Goal: Task Accomplishment & Management: Use online tool/utility

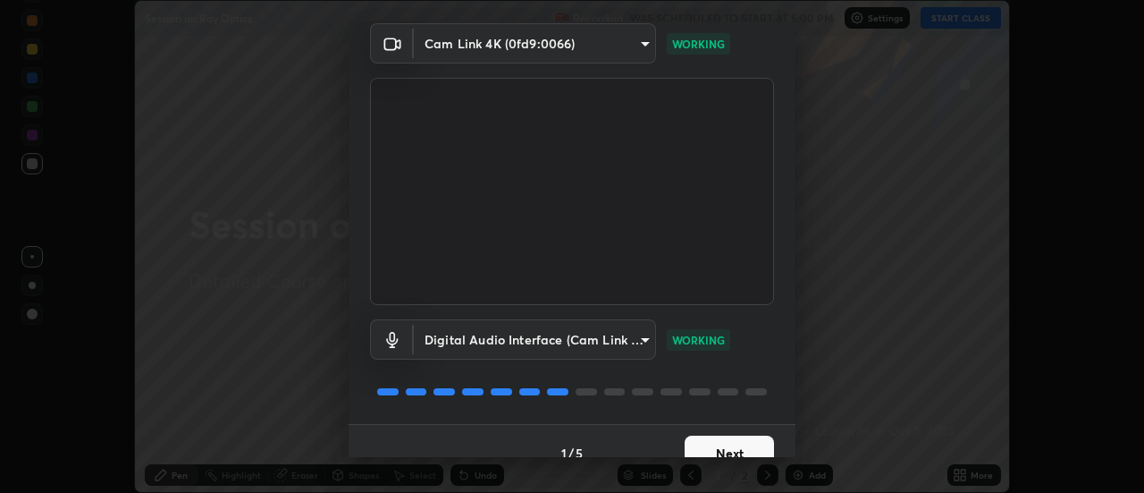
scroll to position [94, 0]
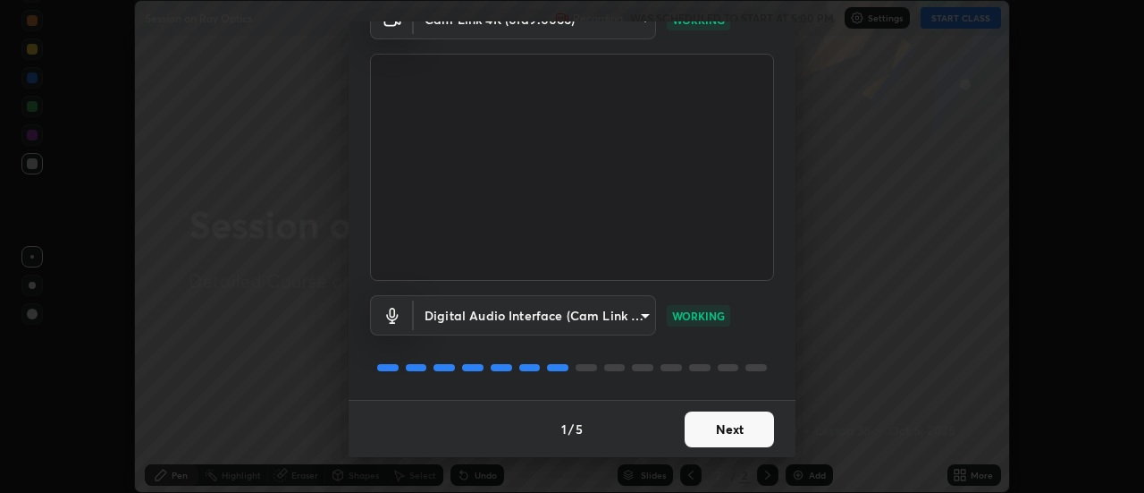
click at [704, 429] on button "Next" at bounding box center [729, 429] width 89 height 36
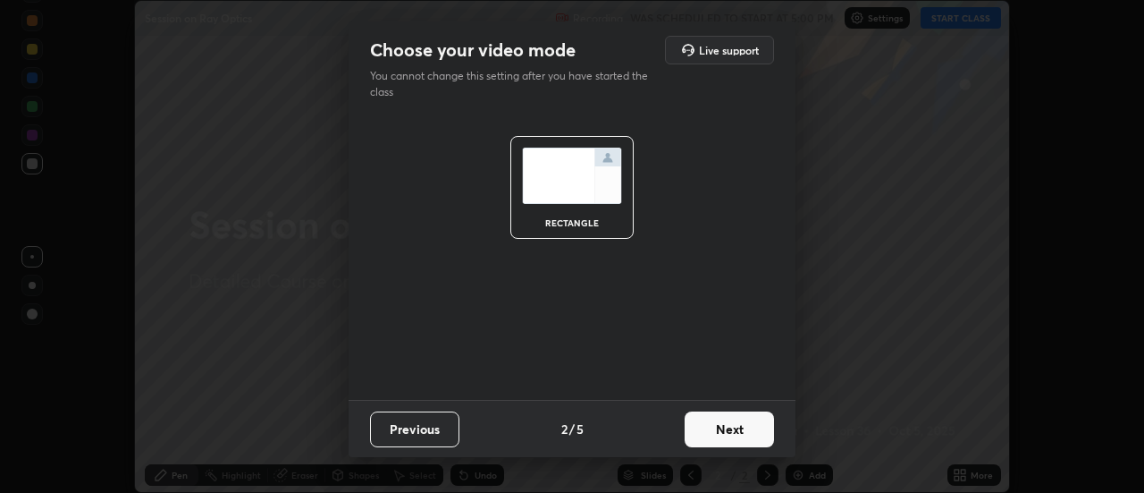
scroll to position [0, 0]
click at [706, 429] on button "Next" at bounding box center [729, 429] width 89 height 36
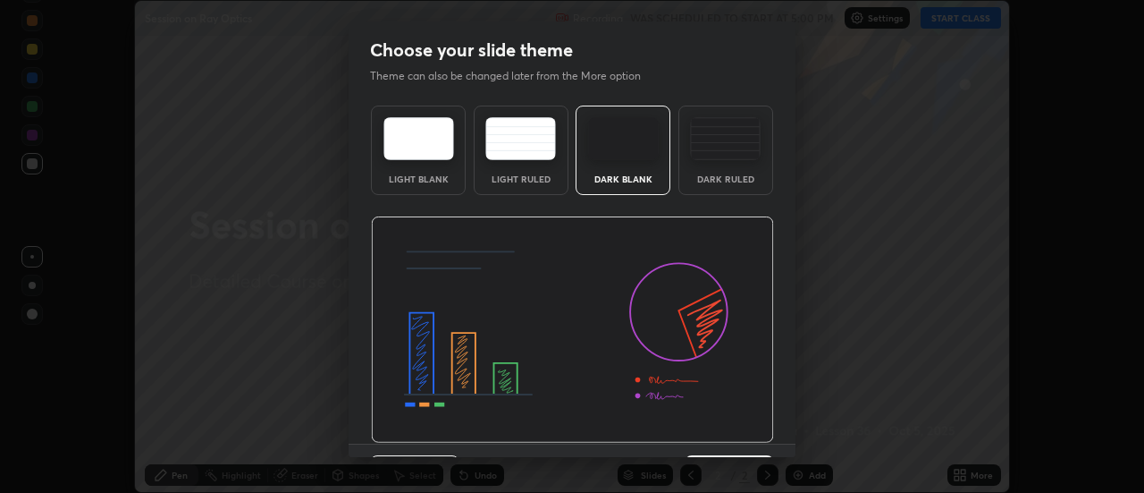
click at [706, 430] on img at bounding box center [572, 329] width 403 height 227
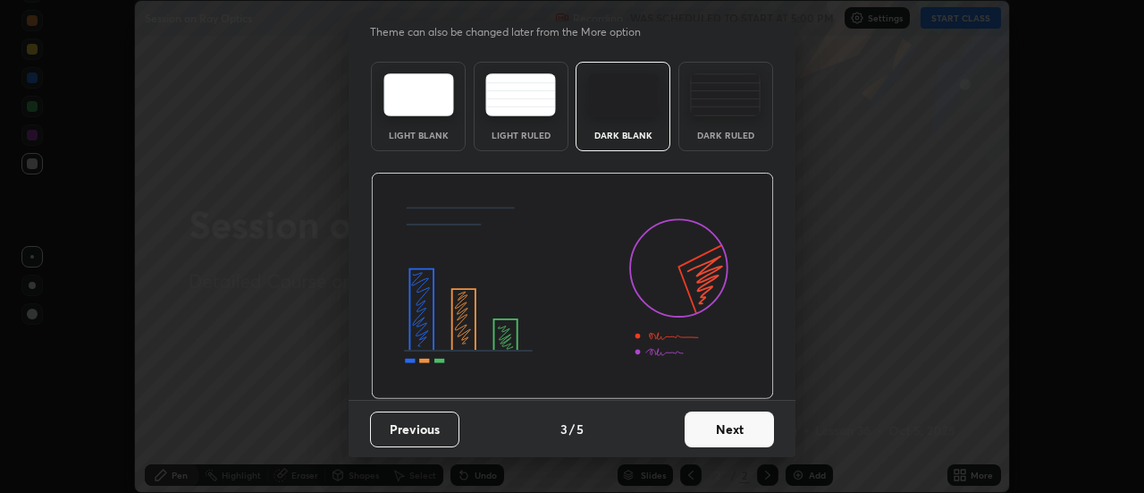
click at [713, 434] on button "Next" at bounding box center [729, 429] width 89 height 36
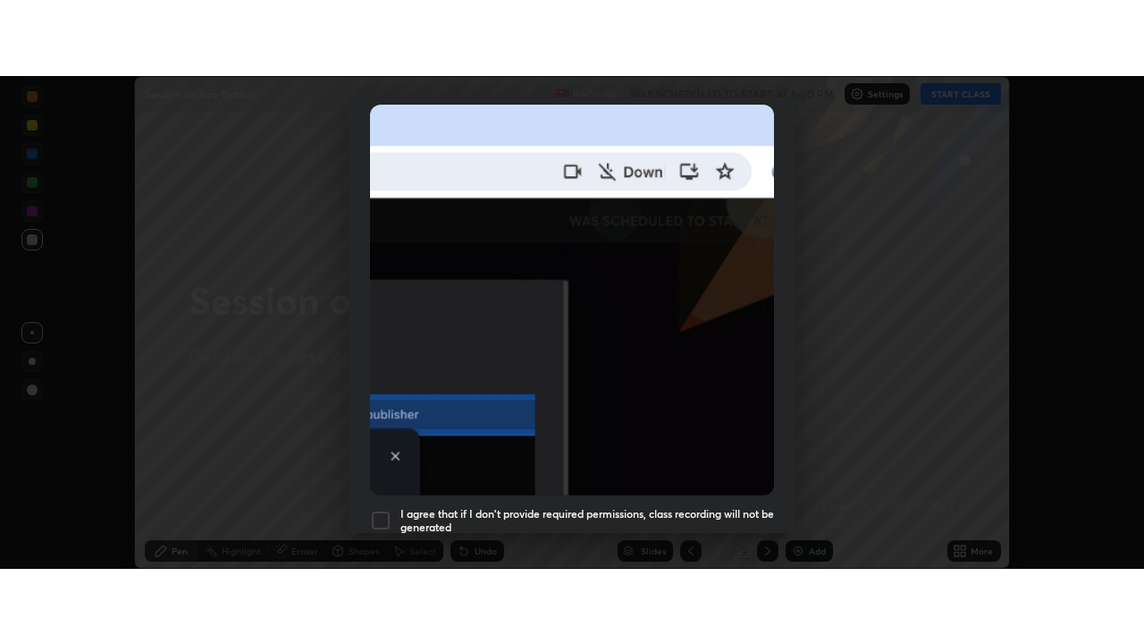
scroll to position [459, 0]
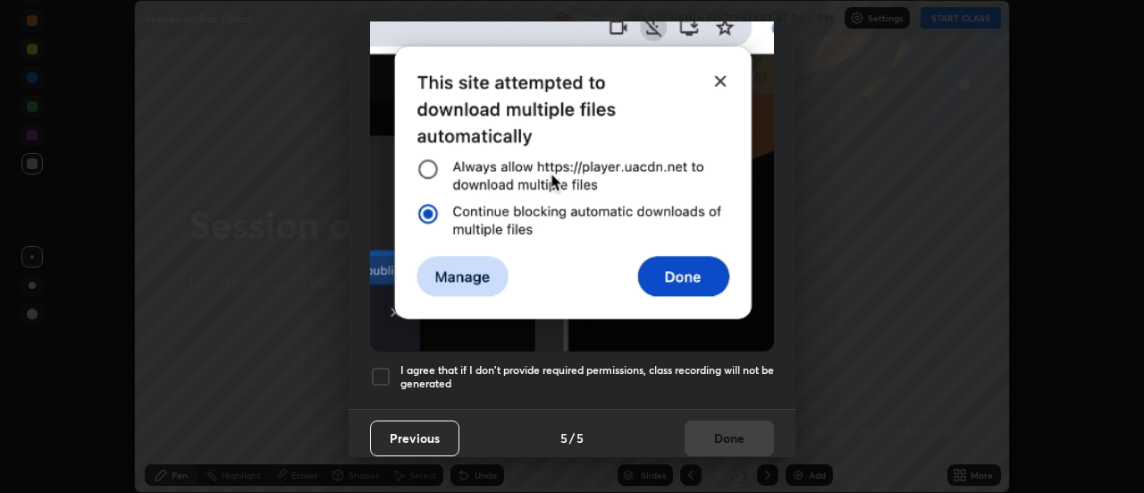
click at [376, 366] on div at bounding box center [380, 376] width 21 height 21
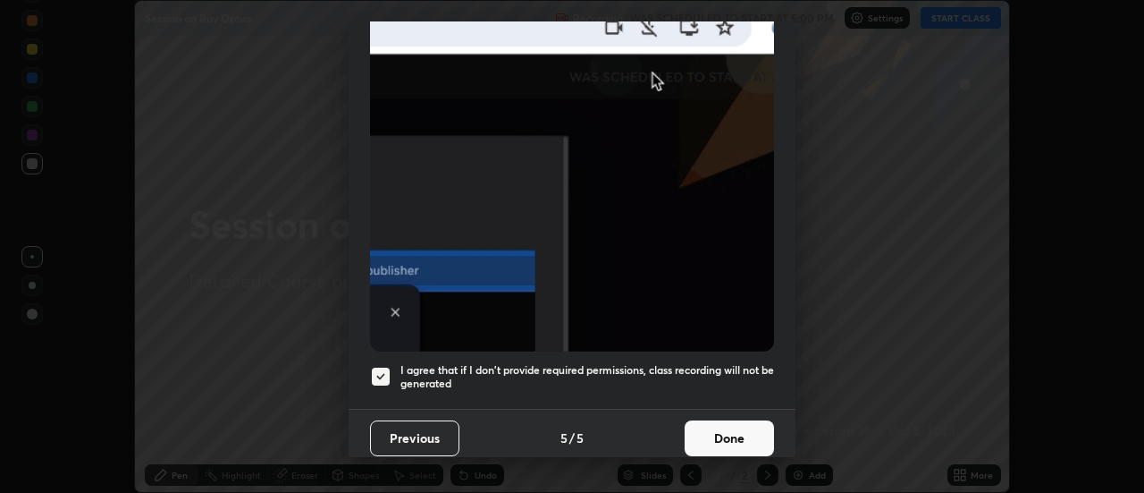
click at [736, 427] on button "Done" at bounding box center [729, 438] width 89 height 36
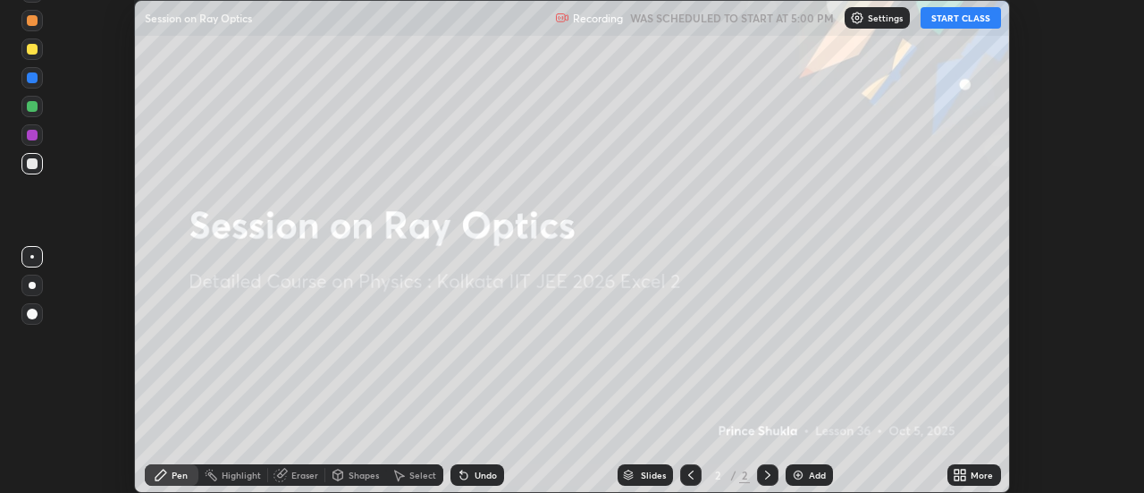
click at [961, 23] on button "START CLASS" at bounding box center [961, 17] width 80 height 21
click at [814, 477] on div "Add" at bounding box center [817, 474] width 17 height 9
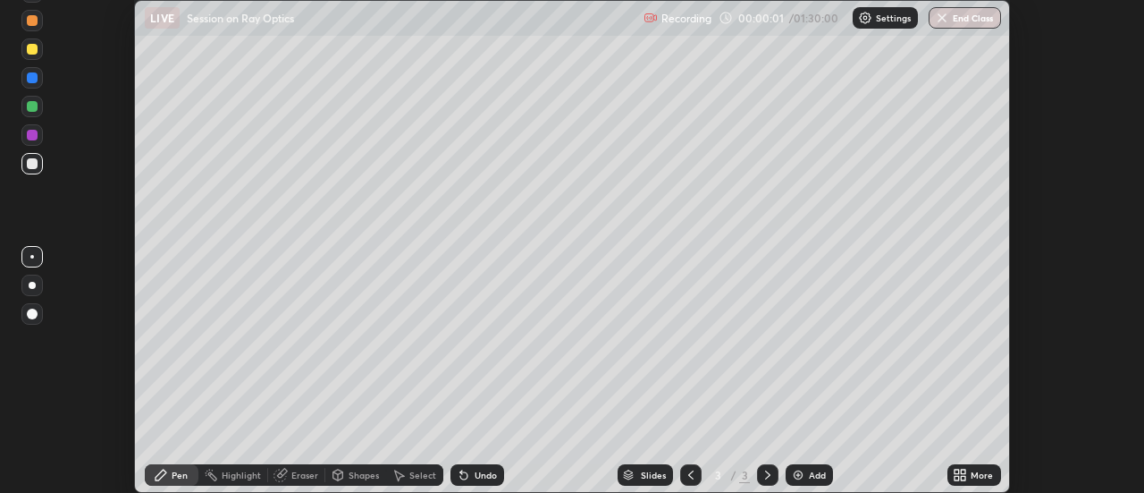
click at [962, 475] on icon at bounding box center [960, 475] width 14 height 14
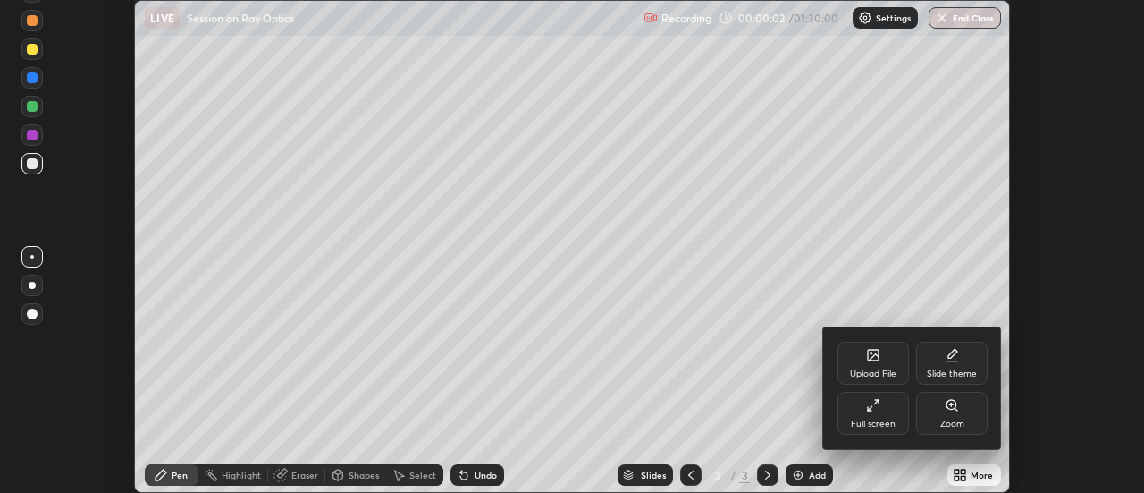
click at [877, 411] on icon at bounding box center [873, 405] width 14 height 14
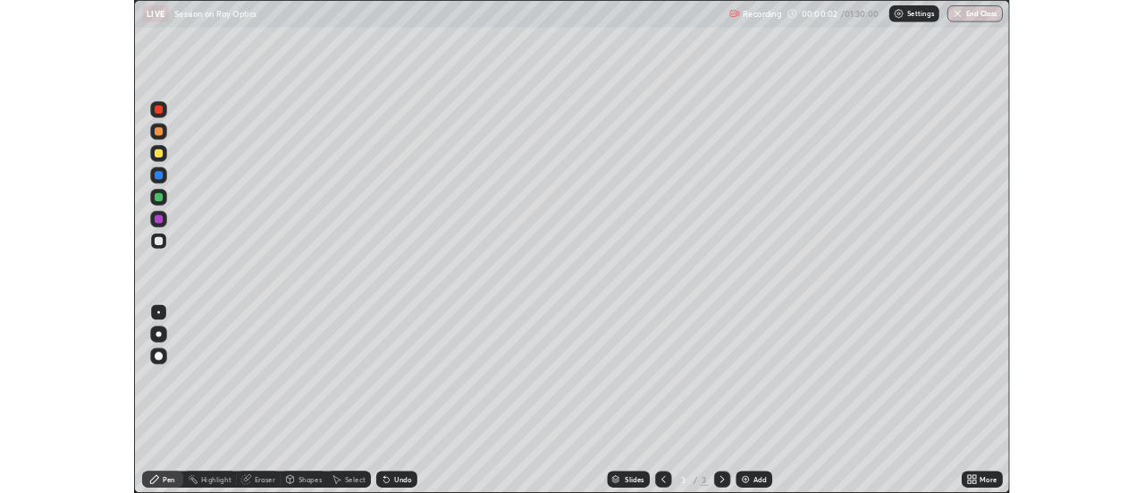
scroll to position [644, 1144]
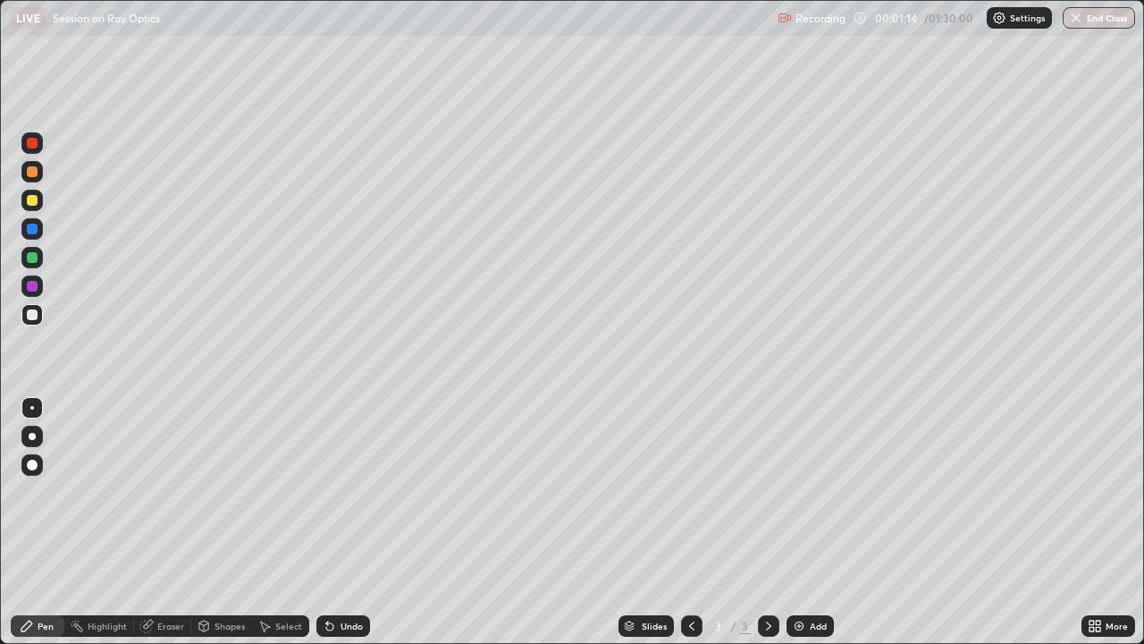
click at [35, 198] on div at bounding box center [32, 200] width 11 height 11
click at [283, 492] on div "Select" at bounding box center [288, 625] width 27 height 9
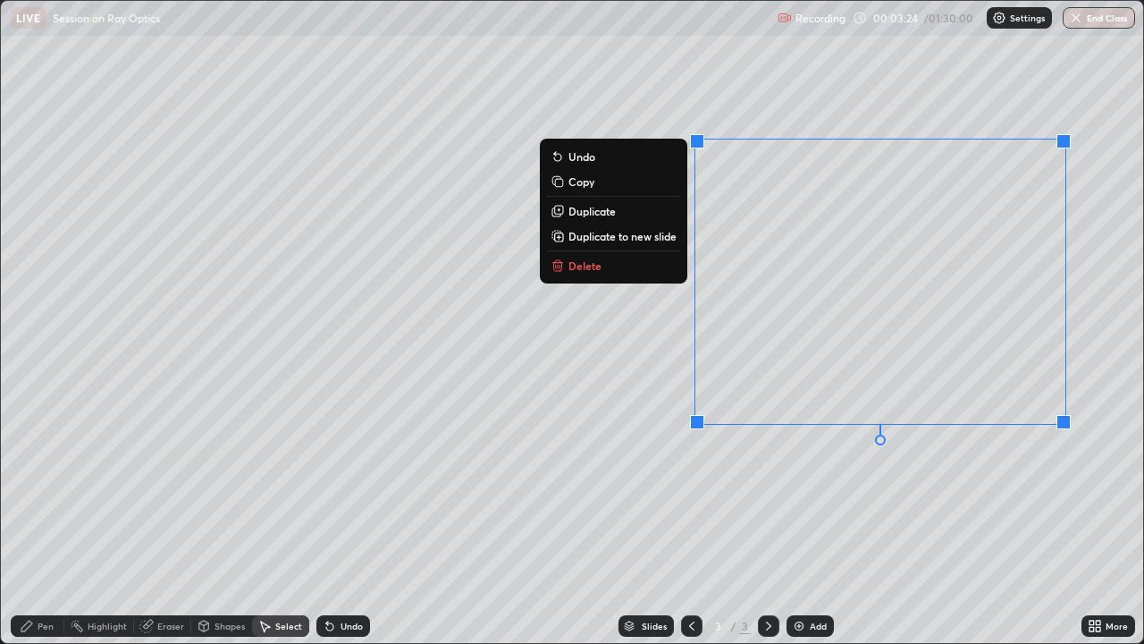
click at [597, 264] on p "Delete" at bounding box center [585, 265] width 33 height 14
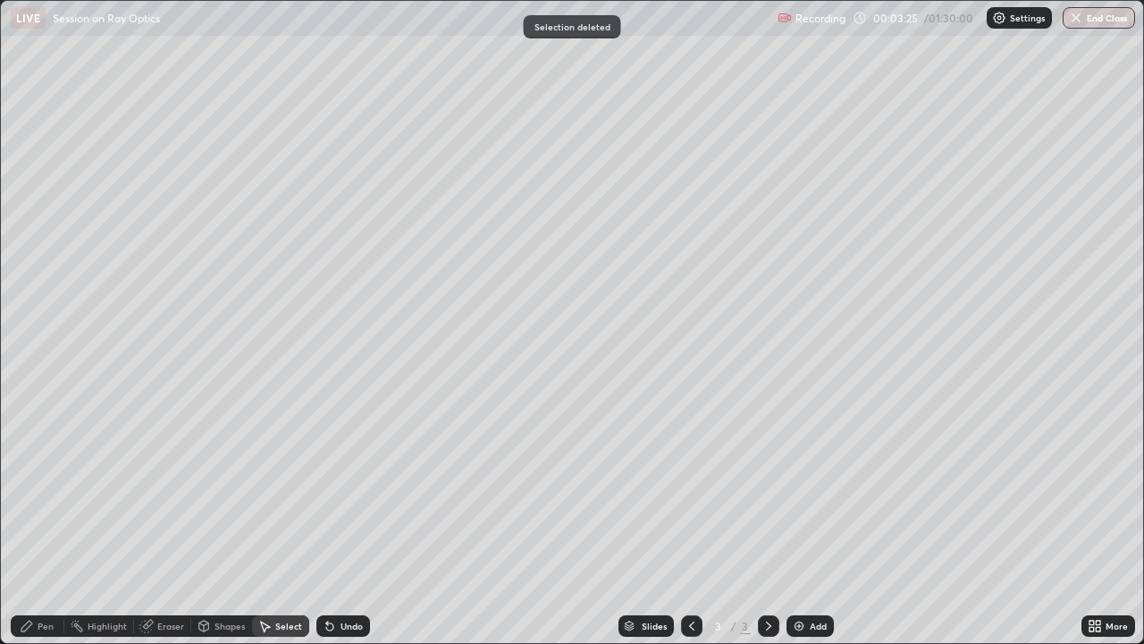
click at [46, 492] on div "Pen" at bounding box center [38, 625] width 54 height 21
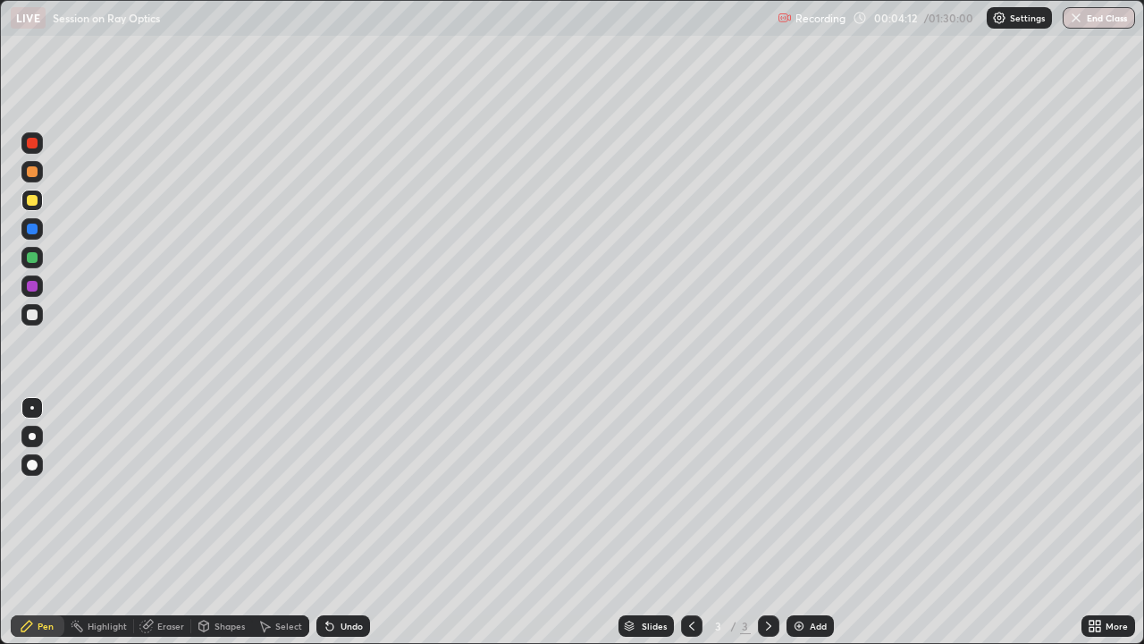
click at [37, 255] on div at bounding box center [32, 257] width 11 height 11
click at [352, 492] on div "Undo" at bounding box center [352, 625] width 22 height 9
click at [355, 492] on div "Undo" at bounding box center [352, 625] width 22 height 9
click at [356, 492] on div "Undo" at bounding box center [352, 625] width 22 height 9
click at [814, 492] on div "Add" at bounding box center [818, 625] width 17 height 9
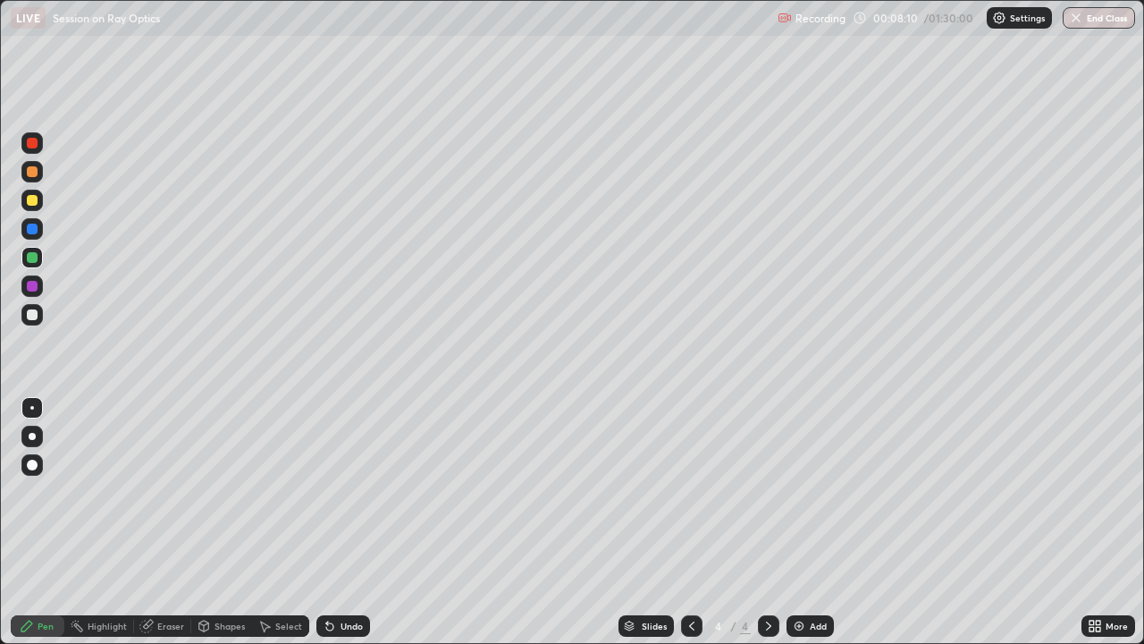
click at [692, 492] on icon at bounding box center [692, 626] width 14 height 14
click at [763, 492] on div at bounding box center [768, 625] width 21 height 21
click at [690, 492] on icon at bounding box center [692, 626] width 14 height 14
click at [769, 492] on icon at bounding box center [768, 625] width 5 height 9
click at [690, 492] on icon at bounding box center [692, 626] width 14 height 14
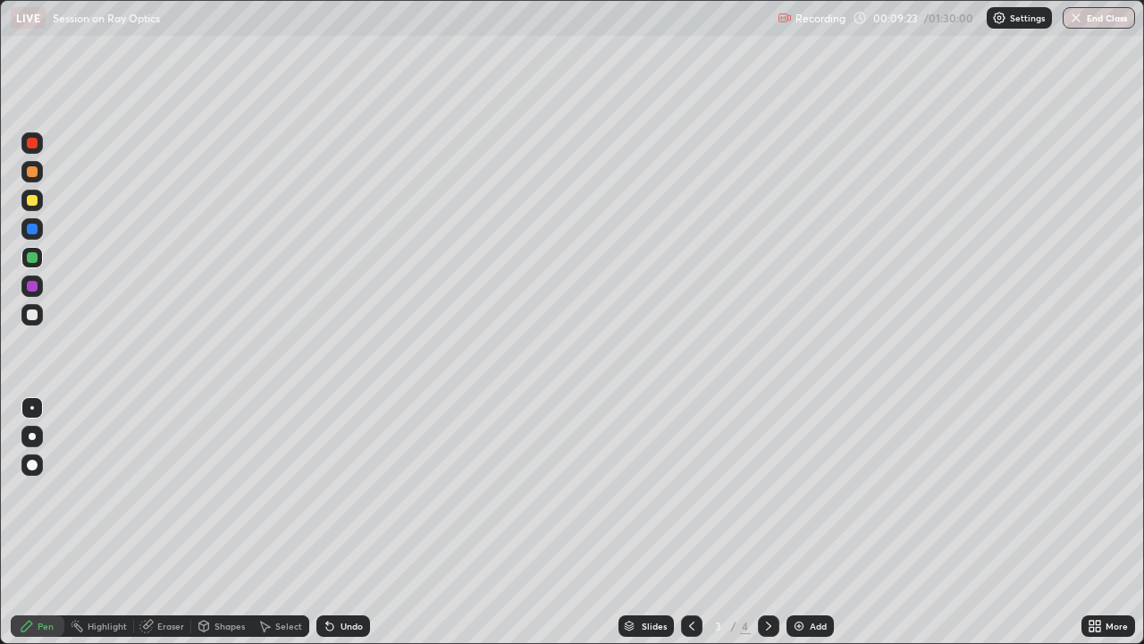
click at [33, 286] on div at bounding box center [32, 286] width 11 height 11
click at [767, 492] on icon at bounding box center [769, 626] width 14 height 14
click at [285, 492] on div "Select" at bounding box center [288, 625] width 27 height 9
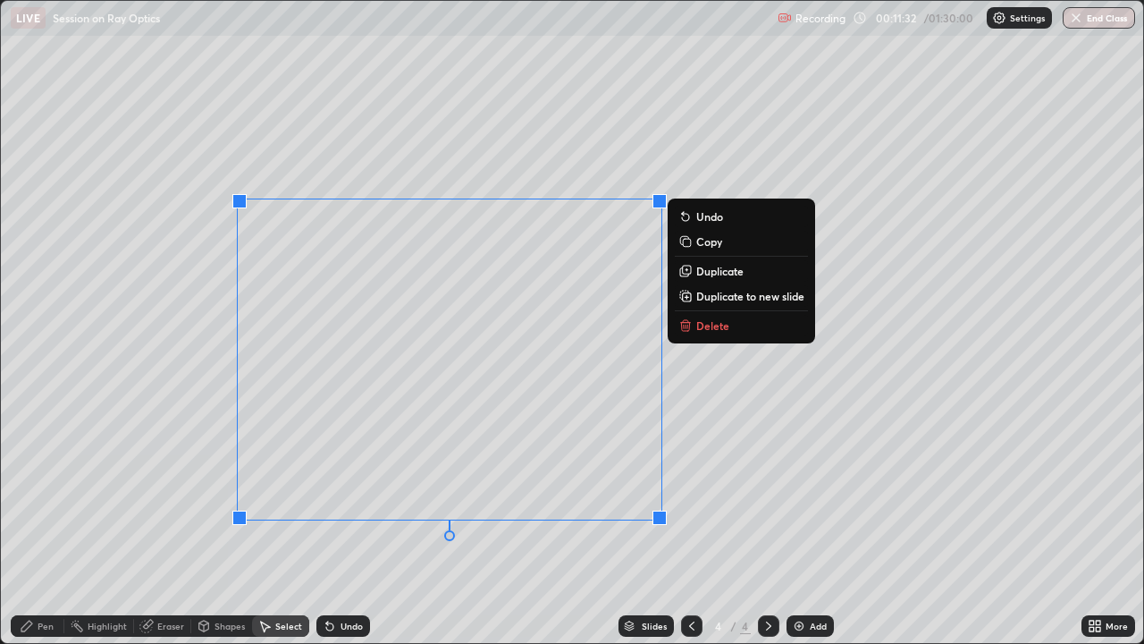
click at [720, 332] on p "Delete" at bounding box center [712, 325] width 33 height 14
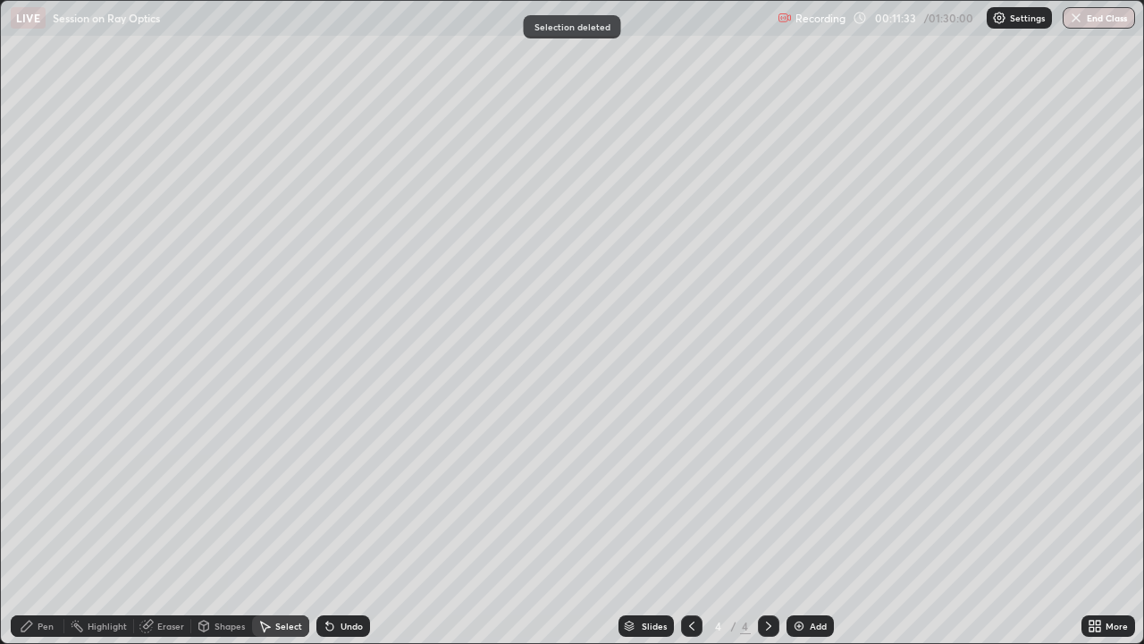
click at [44, 492] on div "Pen" at bounding box center [46, 625] width 16 height 9
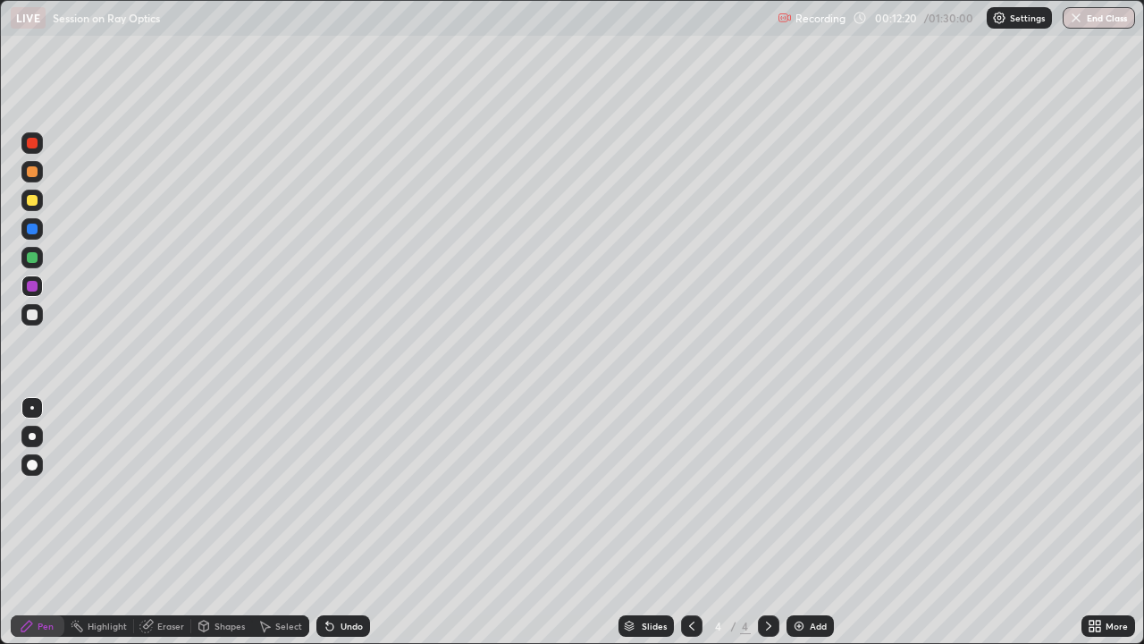
click at [691, 492] on icon at bounding box center [692, 626] width 14 height 14
click at [287, 492] on div "Select" at bounding box center [288, 625] width 27 height 9
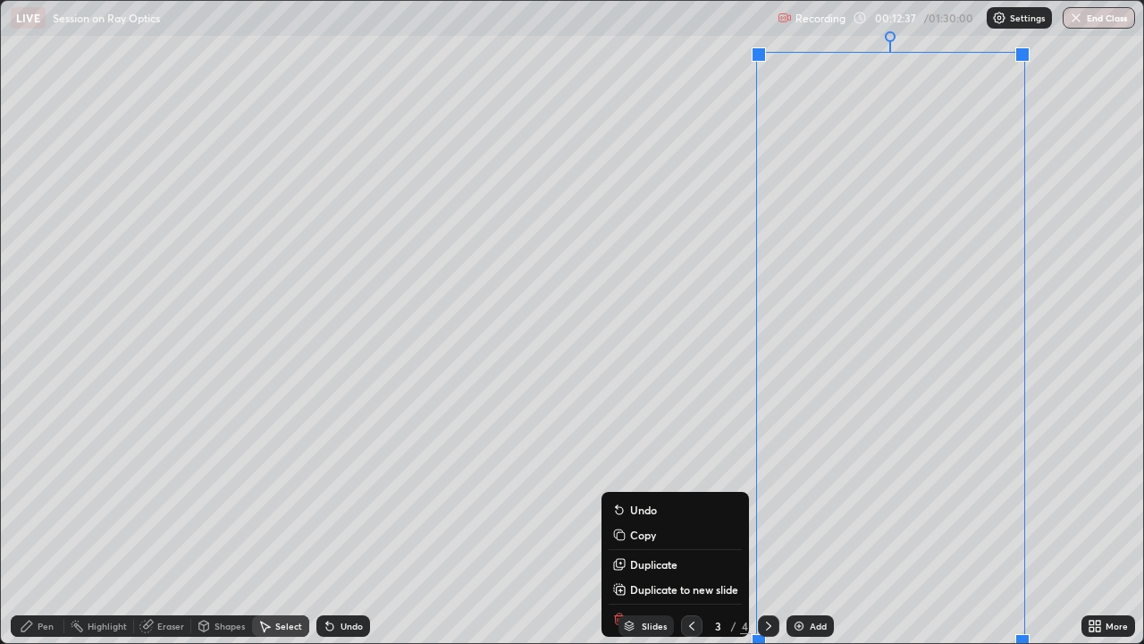
click at [359, 492] on div "Undo" at bounding box center [352, 625] width 22 height 9
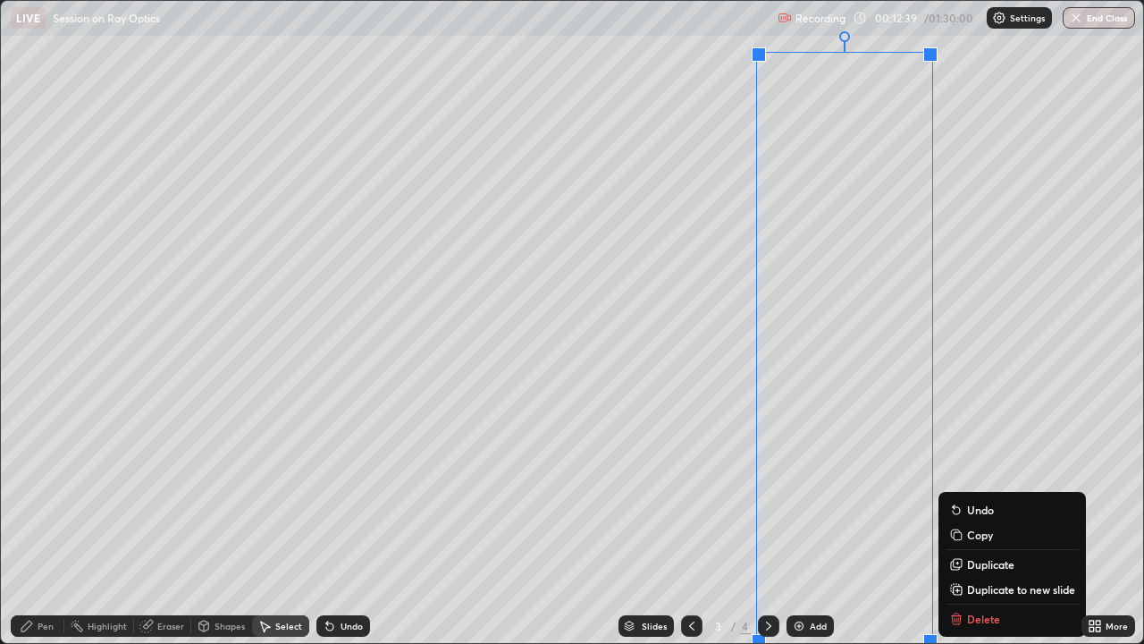
click at [938, 62] on div at bounding box center [931, 54] width 14 height 14
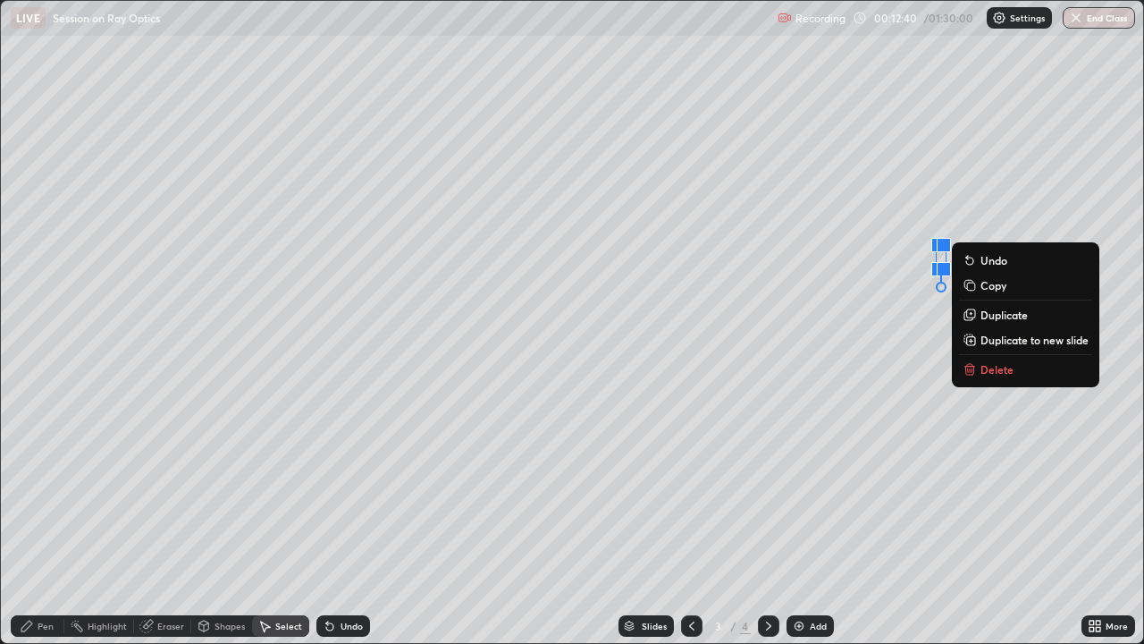
click at [356, 492] on div "Undo" at bounding box center [352, 625] width 22 height 9
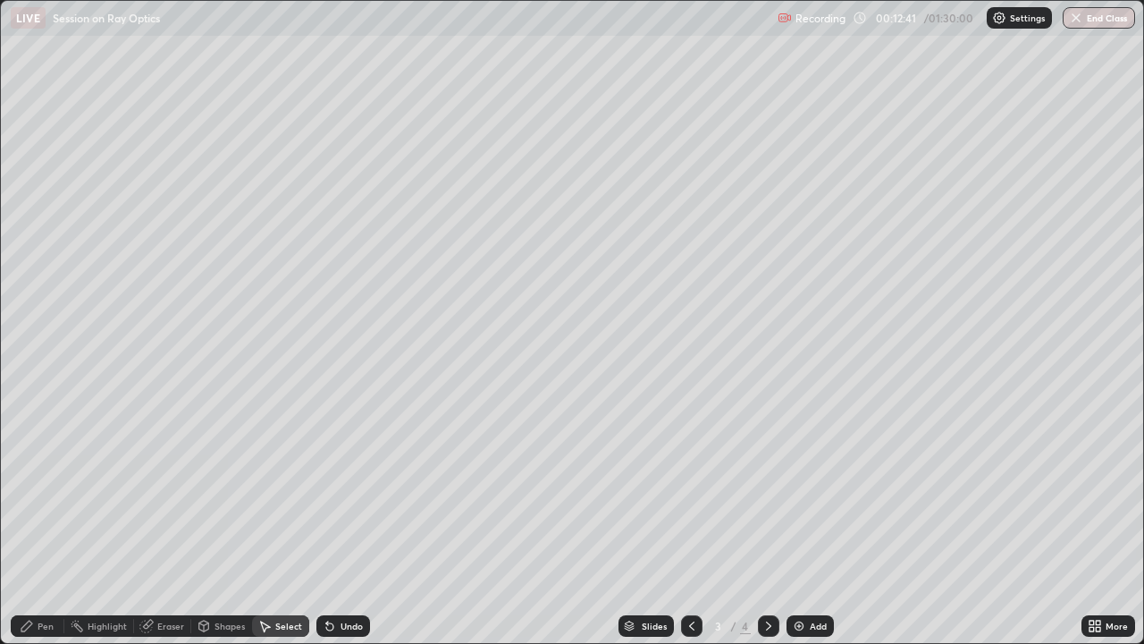
click at [47, 492] on div "Pen" at bounding box center [46, 625] width 16 height 9
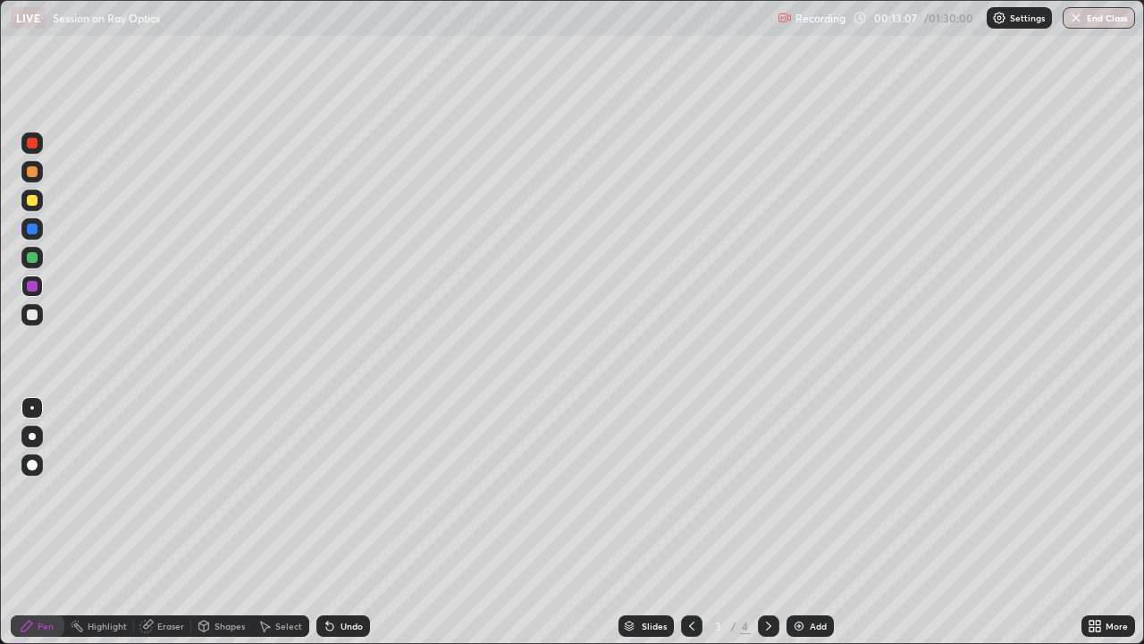
click at [767, 492] on icon at bounding box center [768, 625] width 5 height 9
click at [36, 198] on div at bounding box center [32, 200] width 11 height 11
click at [768, 492] on icon at bounding box center [768, 625] width 5 height 9
click at [803, 492] on img at bounding box center [799, 626] width 14 height 14
click at [691, 492] on icon at bounding box center [692, 626] width 14 height 14
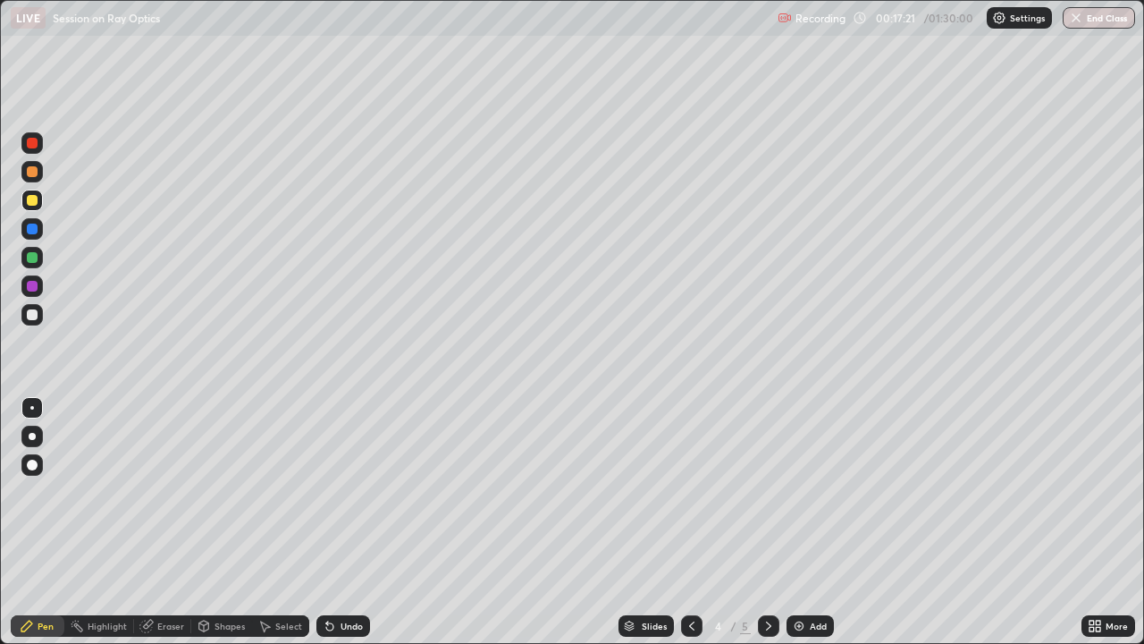
click at [767, 492] on icon at bounding box center [769, 626] width 14 height 14
click at [688, 492] on icon at bounding box center [692, 626] width 14 height 14
click at [768, 492] on icon at bounding box center [769, 626] width 14 height 14
click at [690, 492] on icon at bounding box center [692, 626] width 14 height 14
click at [769, 492] on icon at bounding box center [769, 626] width 14 height 14
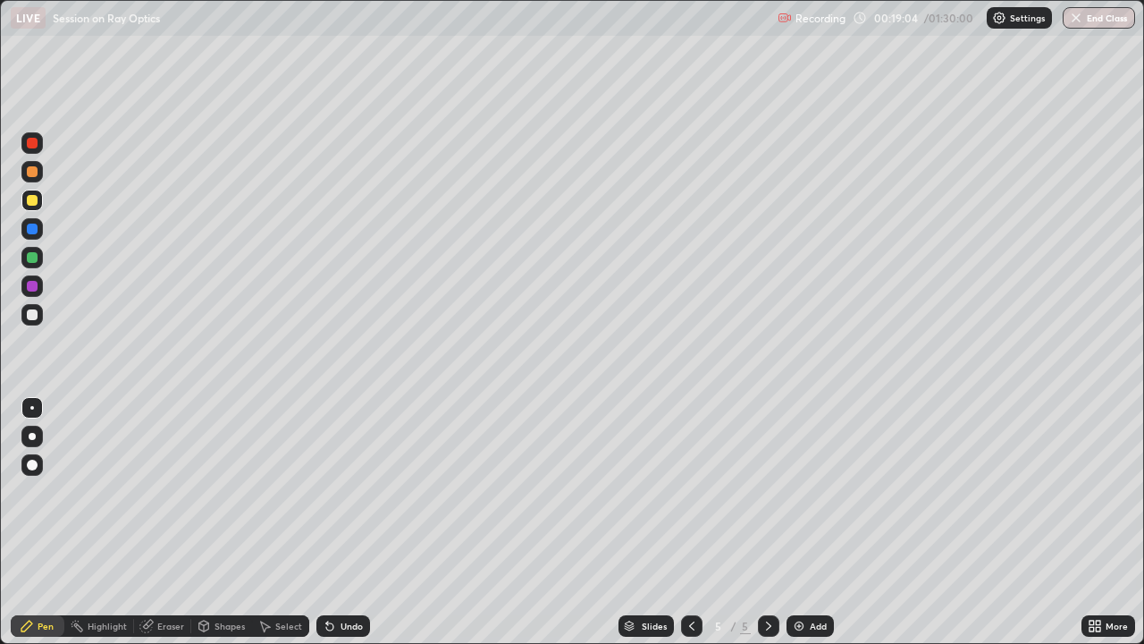
click at [690, 492] on icon at bounding box center [691, 625] width 5 height 9
click at [769, 492] on icon at bounding box center [769, 626] width 14 height 14
click at [33, 257] on div at bounding box center [32, 257] width 11 height 11
click at [358, 492] on div "Undo" at bounding box center [352, 625] width 22 height 9
click at [33, 229] on div at bounding box center [32, 229] width 11 height 11
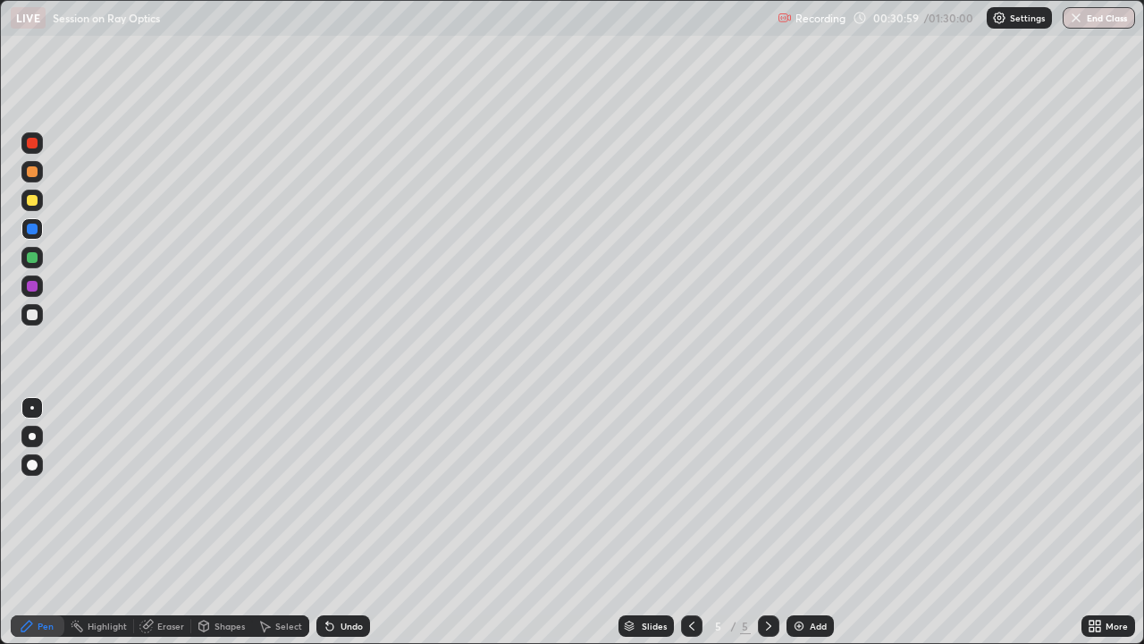
click at [38, 316] on div at bounding box center [31, 314] width 21 height 21
click at [32, 205] on div at bounding box center [32, 200] width 11 height 11
click at [805, 492] on img at bounding box center [799, 626] width 14 height 14
click at [681, 492] on div at bounding box center [691, 625] width 21 height 21
click at [768, 492] on icon at bounding box center [768, 625] width 5 height 9
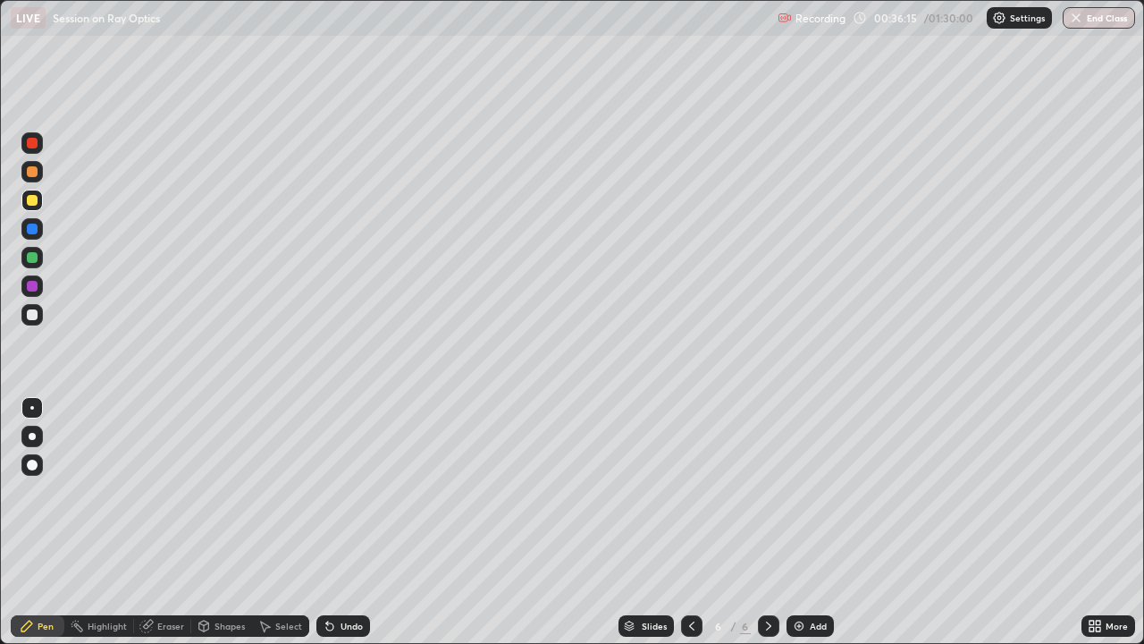
click at [342, 492] on div "Undo" at bounding box center [352, 625] width 22 height 9
click at [350, 492] on div "Undo" at bounding box center [343, 625] width 54 height 21
click at [347, 492] on div "Undo" at bounding box center [343, 625] width 54 height 21
click at [350, 492] on div "Undo" at bounding box center [343, 625] width 54 height 21
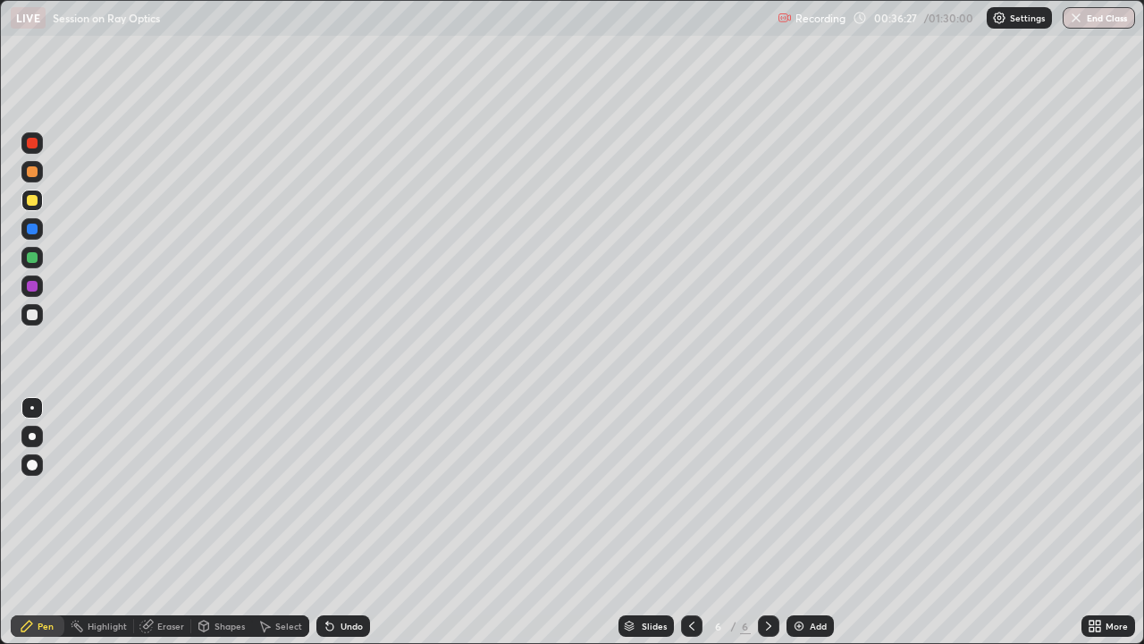
click at [691, 492] on icon at bounding box center [692, 626] width 14 height 14
click at [764, 492] on icon at bounding box center [769, 626] width 14 height 14
click at [690, 492] on icon at bounding box center [692, 626] width 14 height 14
click at [692, 492] on icon at bounding box center [692, 626] width 14 height 14
click at [766, 492] on icon at bounding box center [768, 625] width 5 height 9
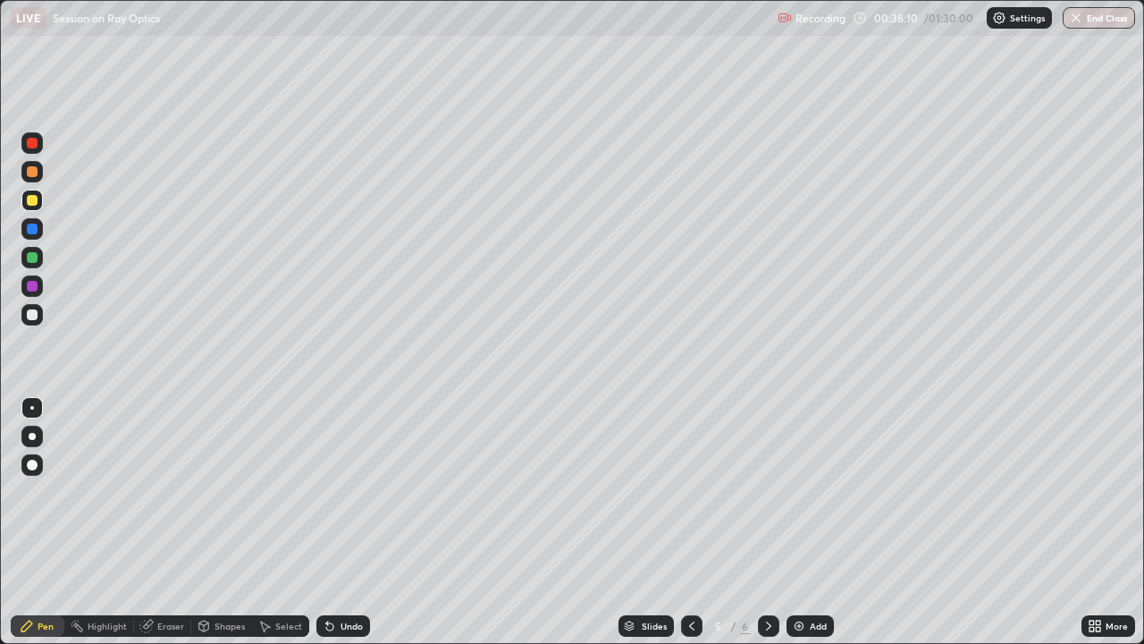
click at [770, 492] on icon at bounding box center [769, 626] width 14 height 14
click at [691, 492] on icon at bounding box center [692, 626] width 14 height 14
click at [769, 492] on div at bounding box center [768, 625] width 21 height 21
click at [359, 492] on div "Undo" at bounding box center [352, 625] width 22 height 9
click at [693, 492] on icon at bounding box center [692, 626] width 14 height 14
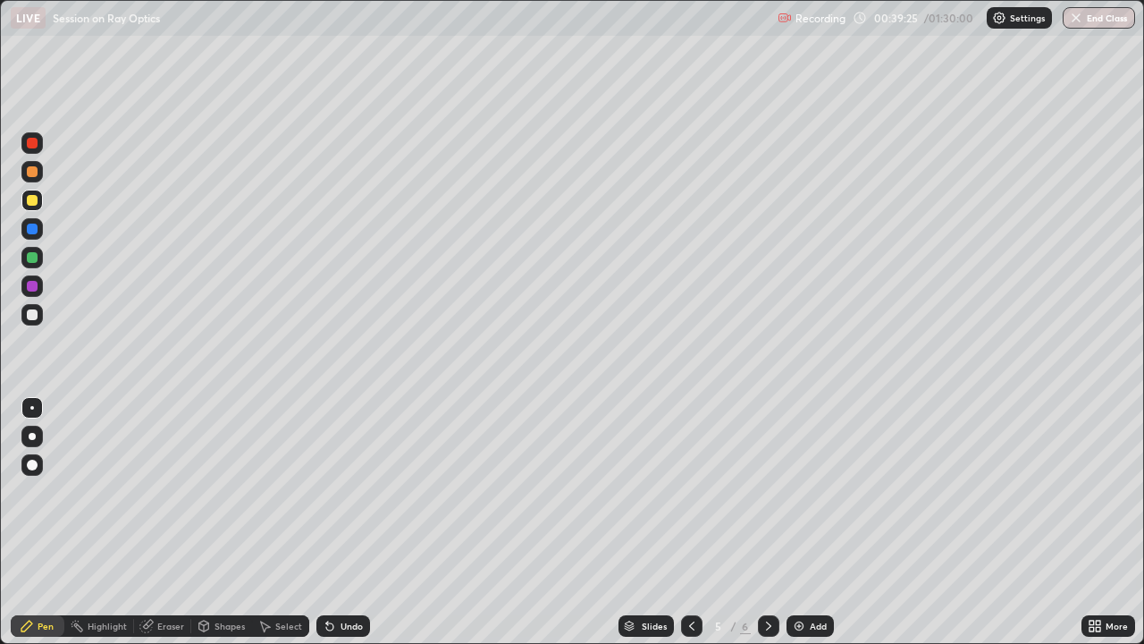
click at [769, 492] on icon at bounding box center [768, 625] width 5 height 9
click at [690, 492] on icon at bounding box center [692, 626] width 14 height 14
click at [768, 492] on div at bounding box center [768, 625] width 21 height 21
click at [690, 492] on icon at bounding box center [692, 626] width 14 height 14
click at [774, 492] on div at bounding box center [768, 625] width 21 height 21
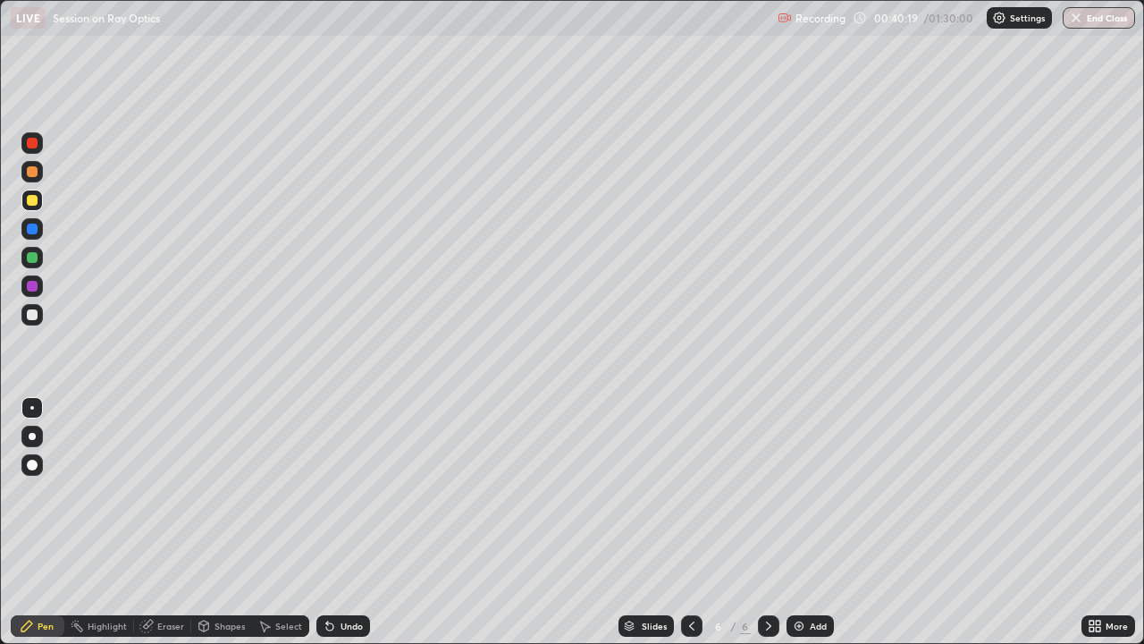
click at [344, 492] on div "Undo" at bounding box center [352, 625] width 22 height 9
click at [348, 492] on div "Undo" at bounding box center [352, 625] width 22 height 9
click at [347, 492] on div "Undo" at bounding box center [352, 625] width 22 height 9
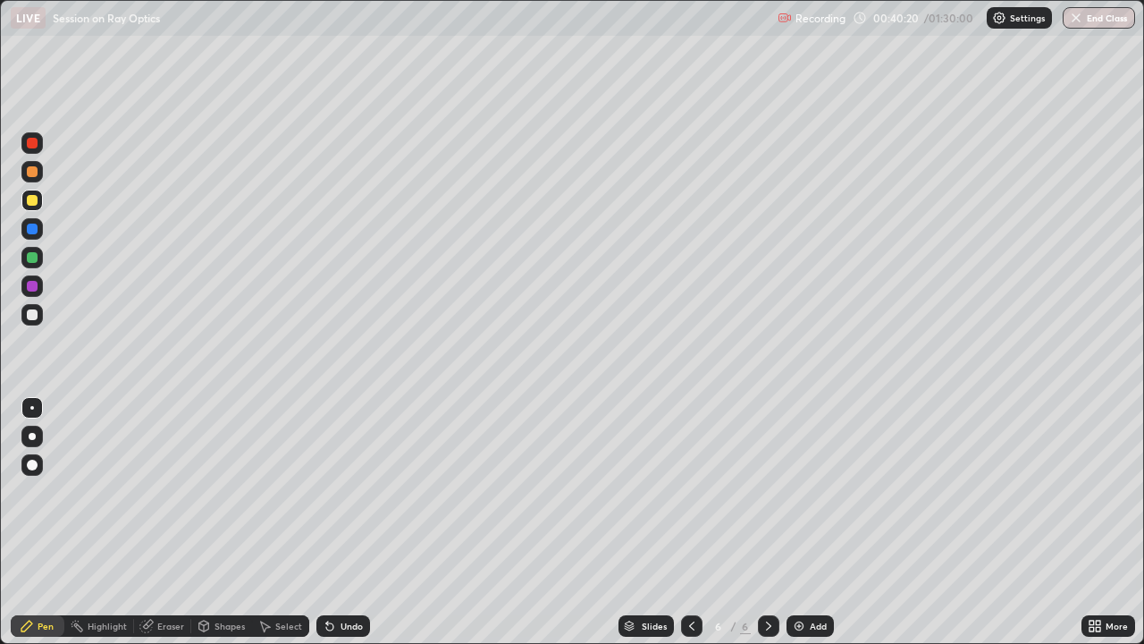
click at [341, 492] on div "Undo" at bounding box center [352, 625] width 22 height 9
click at [689, 492] on icon at bounding box center [692, 626] width 14 height 14
click at [766, 492] on icon at bounding box center [768, 625] width 5 height 9
click at [690, 492] on icon at bounding box center [692, 626] width 14 height 14
click at [767, 492] on icon at bounding box center [769, 626] width 14 height 14
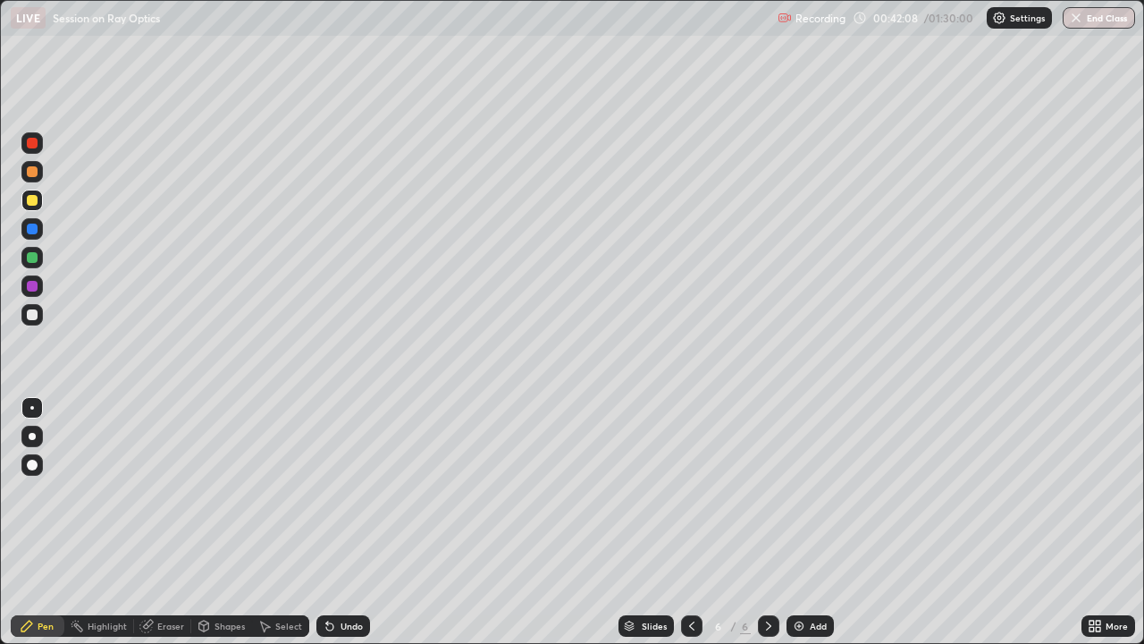
click at [809, 492] on div "Add" at bounding box center [810, 625] width 47 height 21
click at [688, 492] on icon at bounding box center [692, 626] width 14 height 14
click at [767, 492] on icon at bounding box center [769, 626] width 14 height 14
click at [697, 492] on div at bounding box center [691, 625] width 21 height 21
click at [769, 492] on icon at bounding box center [769, 626] width 14 height 14
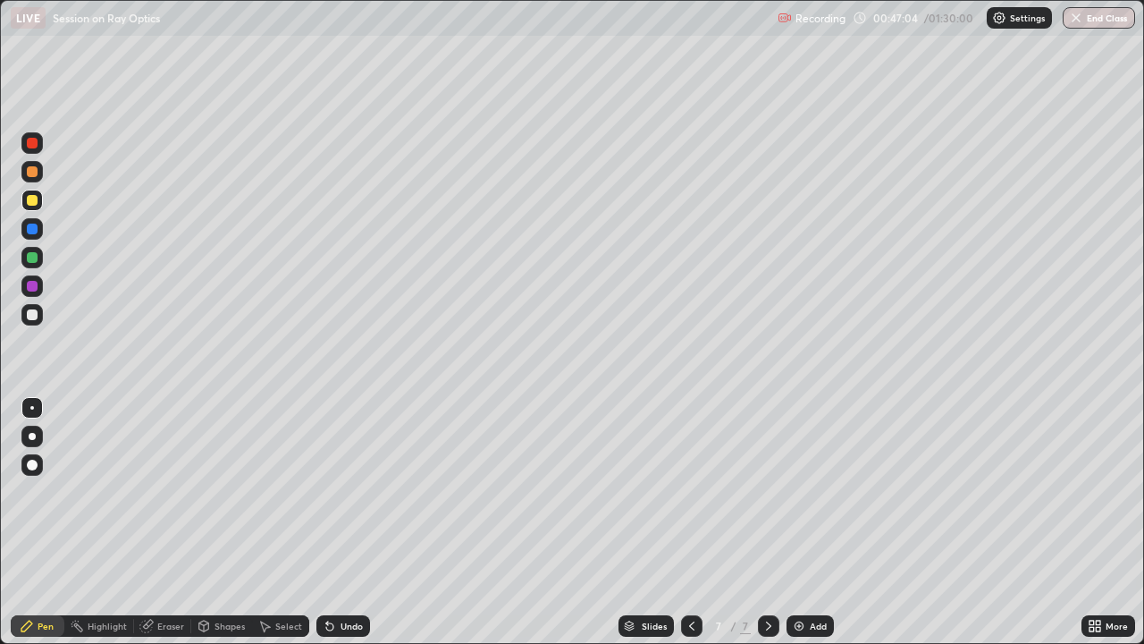
click at [211, 492] on div "Shapes" at bounding box center [221, 625] width 61 height 21
click at [360, 492] on div "Undo" at bounding box center [352, 625] width 22 height 9
click at [45, 492] on div "Pen" at bounding box center [46, 625] width 16 height 9
click at [810, 492] on div "Add" at bounding box center [818, 625] width 17 height 9
click at [34, 199] on div at bounding box center [32, 200] width 11 height 11
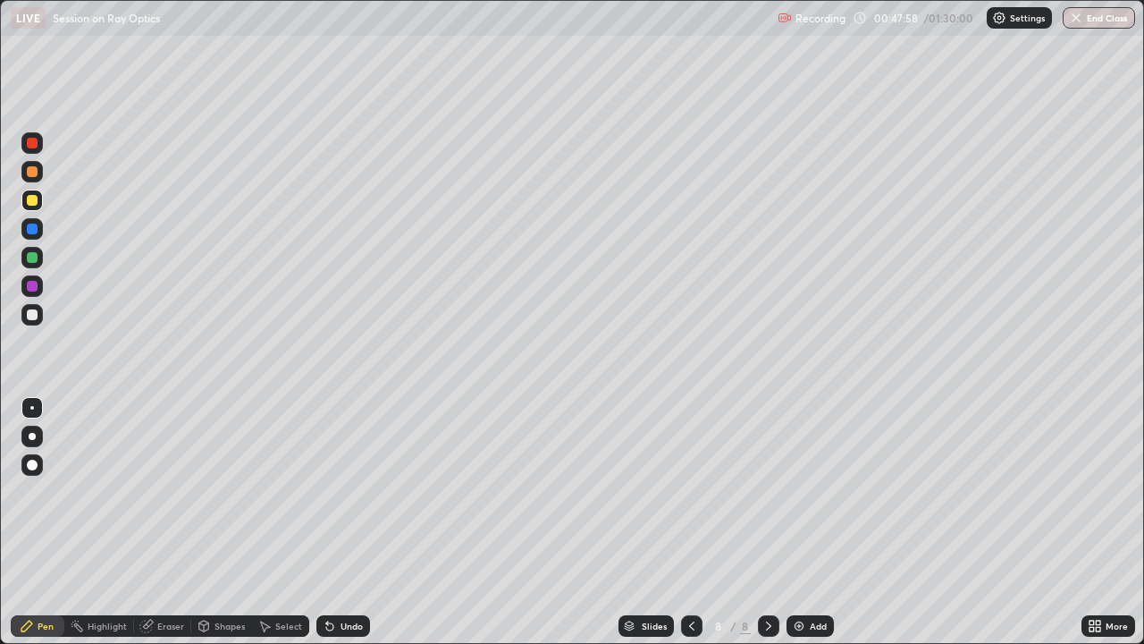
click at [37, 232] on div at bounding box center [31, 228] width 21 height 21
click at [33, 200] on div at bounding box center [32, 200] width 11 height 11
click at [353, 492] on div "Undo" at bounding box center [352, 625] width 22 height 9
click at [364, 492] on div "Undo" at bounding box center [343, 625] width 54 height 21
click at [33, 286] on div at bounding box center [32, 286] width 11 height 11
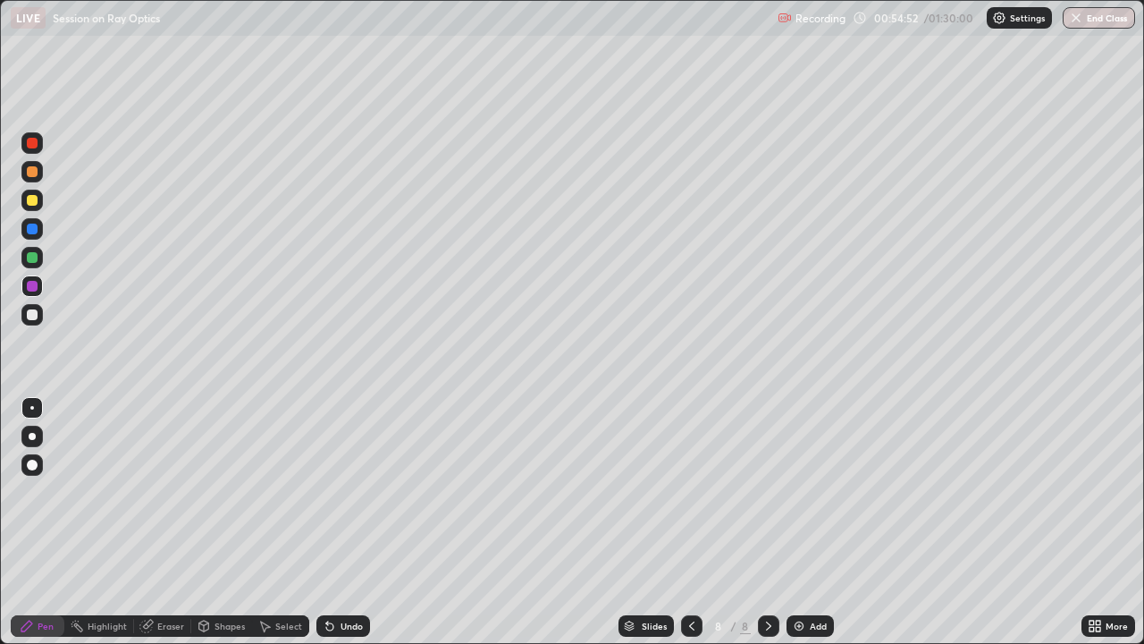
click at [33, 230] on div at bounding box center [32, 229] width 11 height 11
click at [34, 198] on div at bounding box center [32, 200] width 11 height 11
click at [355, 492] on div "Undo" at bounding box center [352, 625] width 22 height 9
click at [359, 492] on div "Undo" at bounding box center [352, 625] width 22 height 9
click at [360, 492] on div "Undo" at bounding box center [352, 625] width 22 height 9
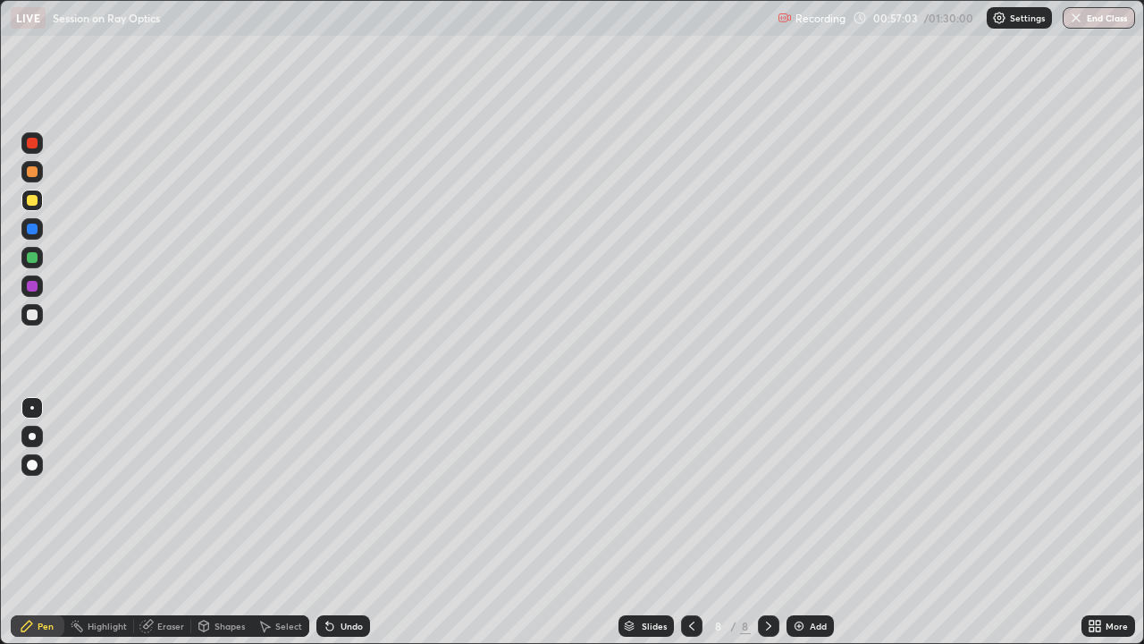
click at [363, 492] on div "Undo" at bounding box center [343, 625] width 54 height 21
click at [362, 492] on div "Undo" at bounding box center [343, 625] width 54 height 21
click at [360, 492] on div "Undo" at bounding box center [343, 625] width 54 height 21
click at [808, 492] on div "Add" at bounding box center [810, 625] width 47 height 21
click at [36, 173] on div at bounding box center [32, 171] width 11 height 11
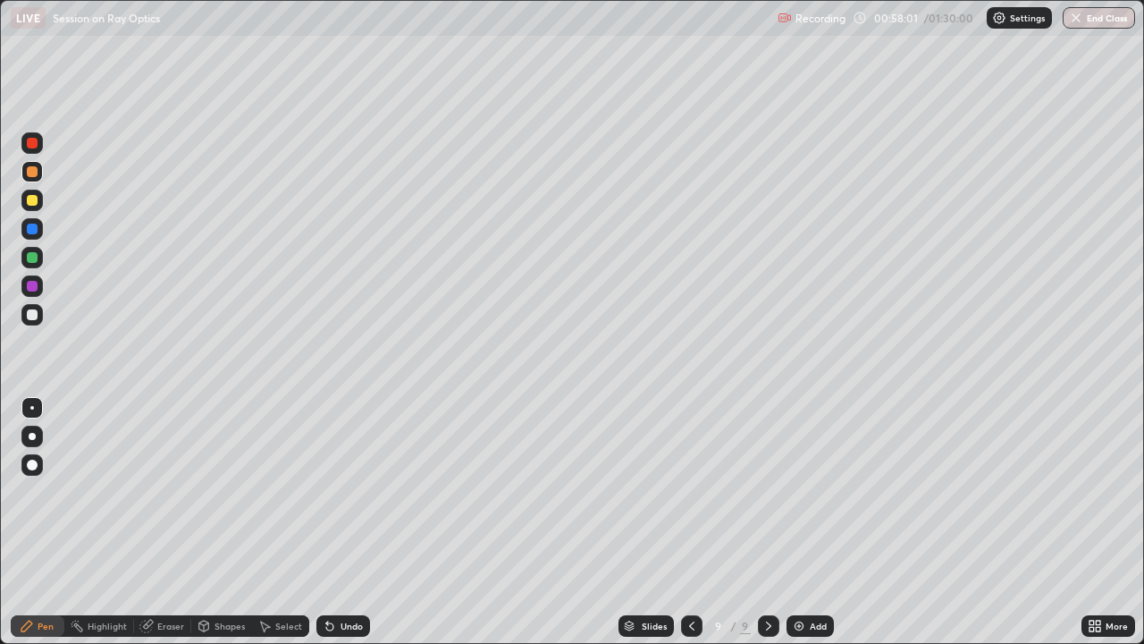
click at [33, 200] on div at bounding box center [32, 200] width 11 height 11
click at [41, 228] on div at bounding box center [31, 228] width 21 height 21
click at [38, 202] on div at bounding box center [31, 200] width 21 height 21
click at [33, 258] on div at bounding box center [32, 257] width 11 height 11
click at [350, 492] on div "Undo" at bounding box center [352, 625] width 22 height 9
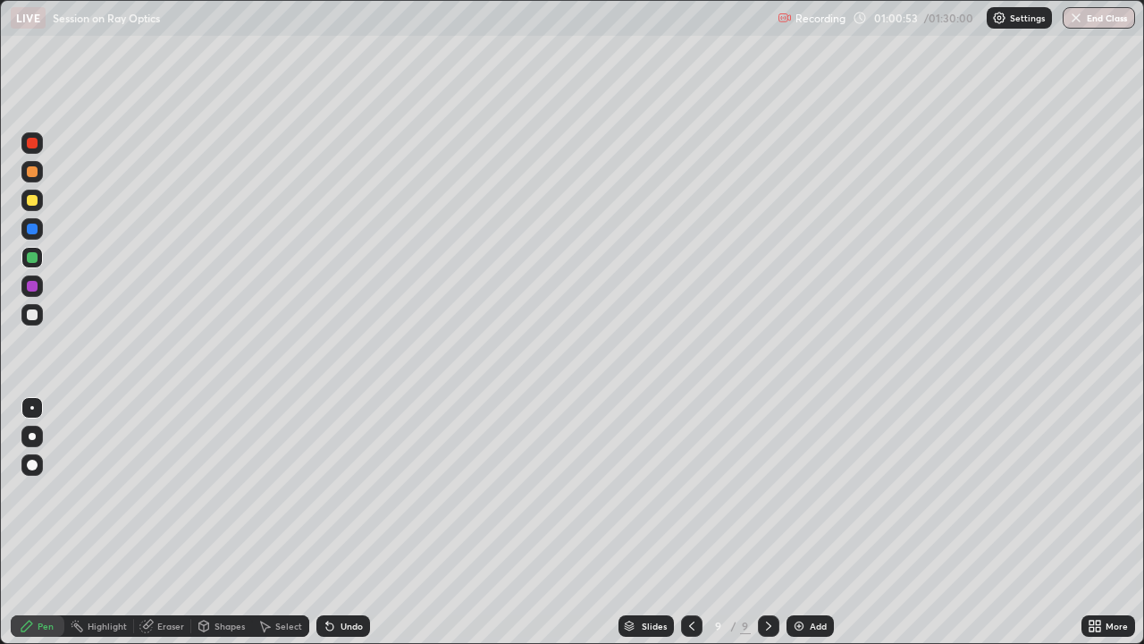
click at [32, 284] on div at bounding box center [32, 286] width 11 height 11
click at [360, 492] on div "Undo" at bounding box center [343, 625] width 54 height 21
click at [36, 204] on div at bounding box center [32, 200] width 11 height 11
click at [797, 492] on img at bounding box center [799, 626] width 14 height 14
click at [689, 492] on icon at bounding box center [691, 626] width 14 height 14
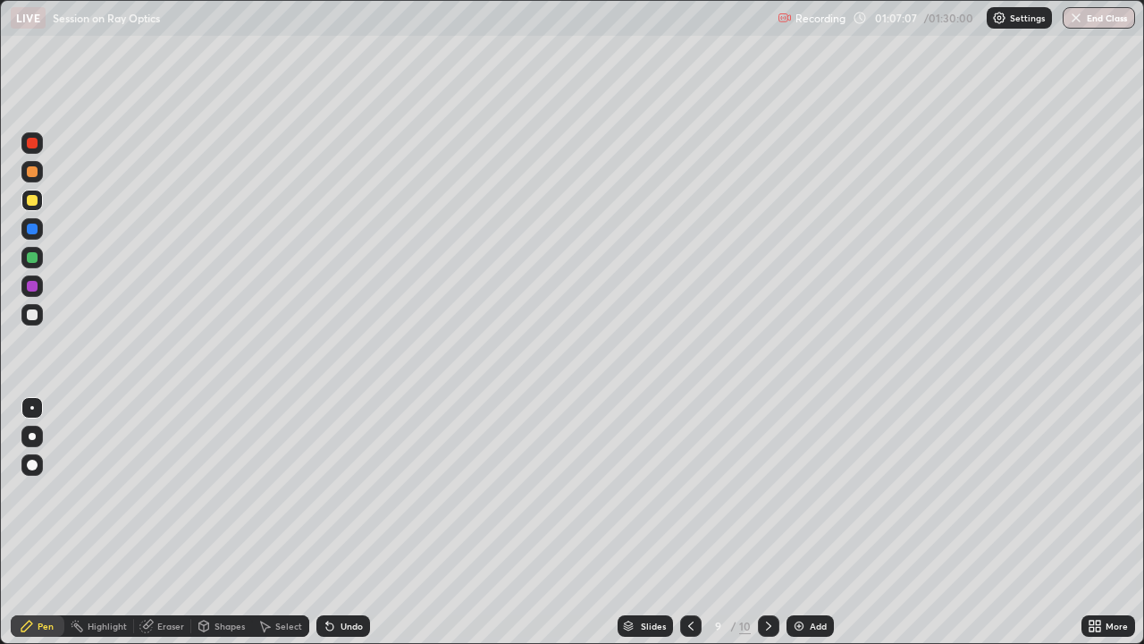
click at [765, 492] on icon at bounding box center [769, 626] width 14 height 14
click at [343, 492] on div "Undo" at bounding box center [352, 625] width 22 height 9
click at [42, 311] on div at bounding box center [31, 314] width 21 height 21
click at [33, 286] on div at bounding box center [32, 286] width 11 height 11
click at [33, 172] on div at bounding box center [32, 171] width 11 height 11
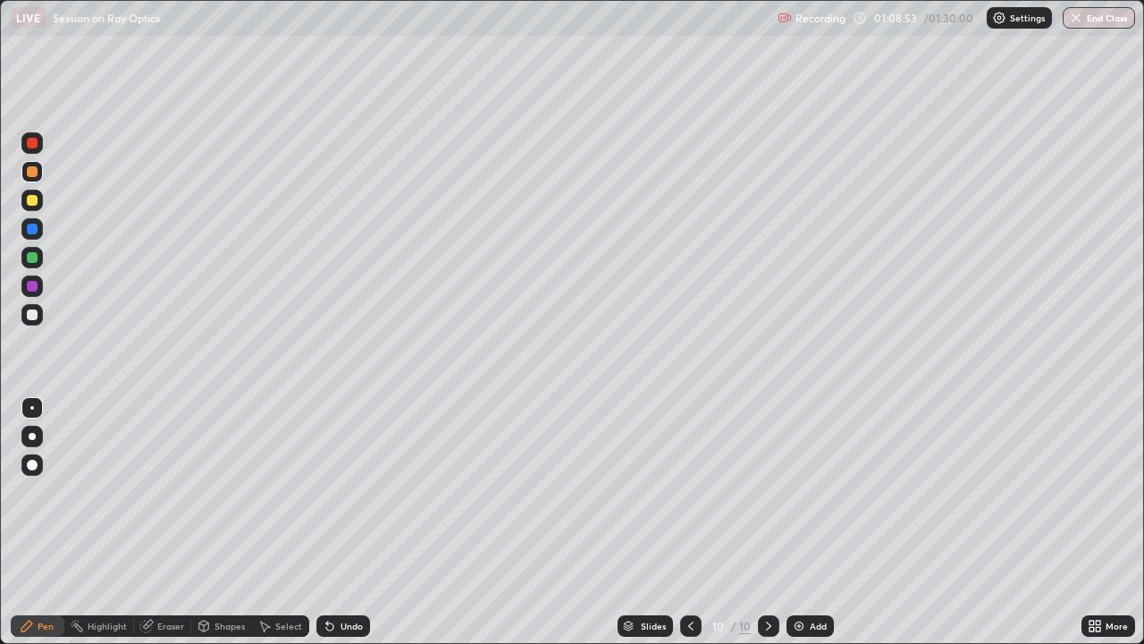
click at [347, 492] on div "Undo" at bounding box center [352, 625] width 22 height 9
click at [348, 492] on div "Undo" at bounding box center [352, 625] width 22 height 9
click at [344, 492] on div "Undo" at bounding box center [352, 625] width 22 height 9
click at [343, 492] on div "Undo" at bounding box center [352, 625] width 22 height 9
click at [345, 492] on div "Undo" at bounding box center [343, 625] width 54 height 21
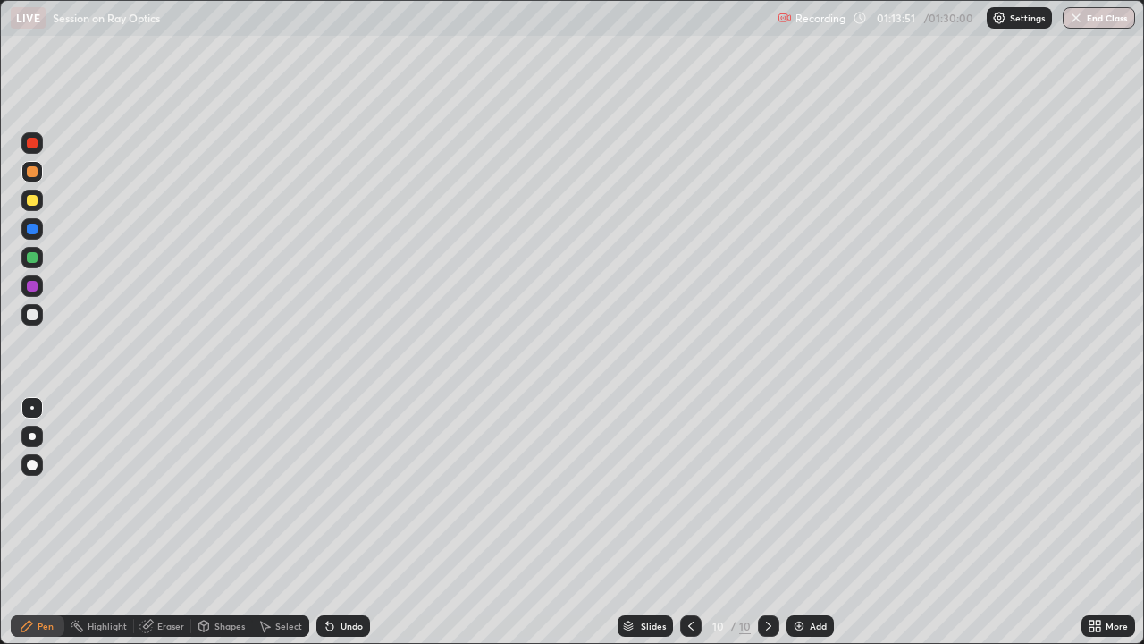
click at [293, 492] on div "Select" at bounding box center [288, 625] width 27 height 9
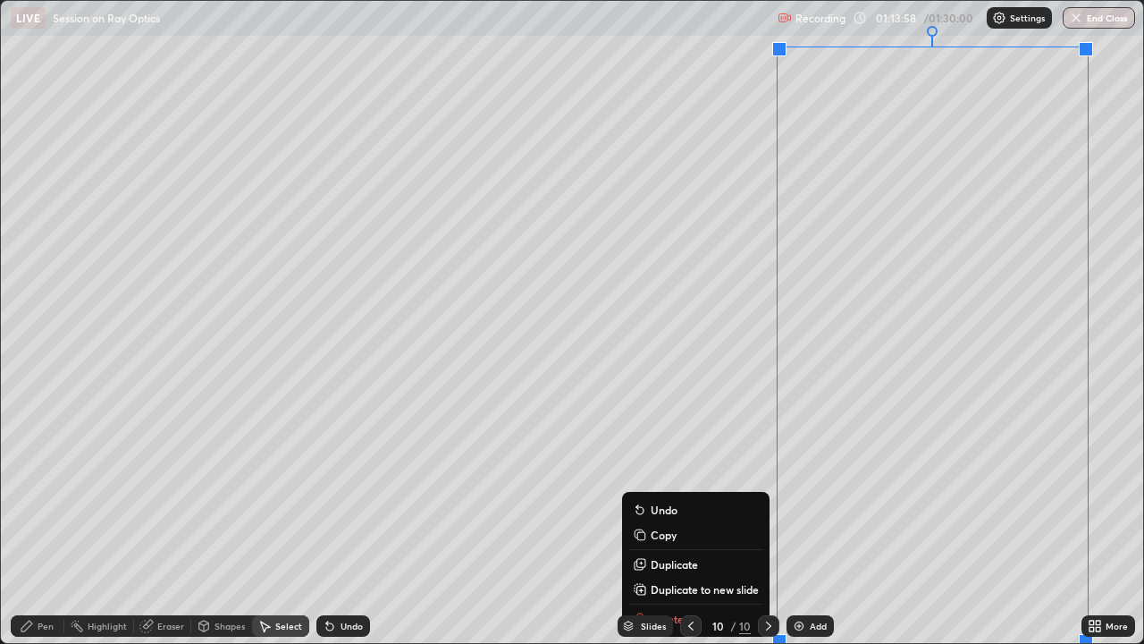
click at [349, 492] on div "Undo" at bounding box center [352, 625] width 22 height 9
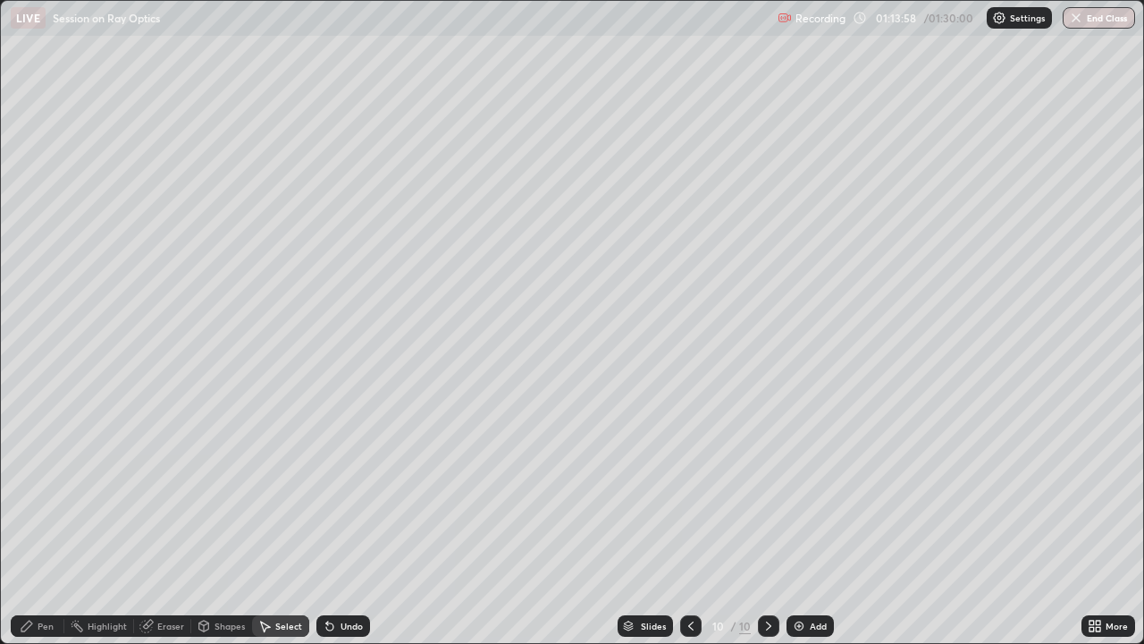
click at [284, 492] on div "Select" at bounding box center [288, 625] width 27 height 9
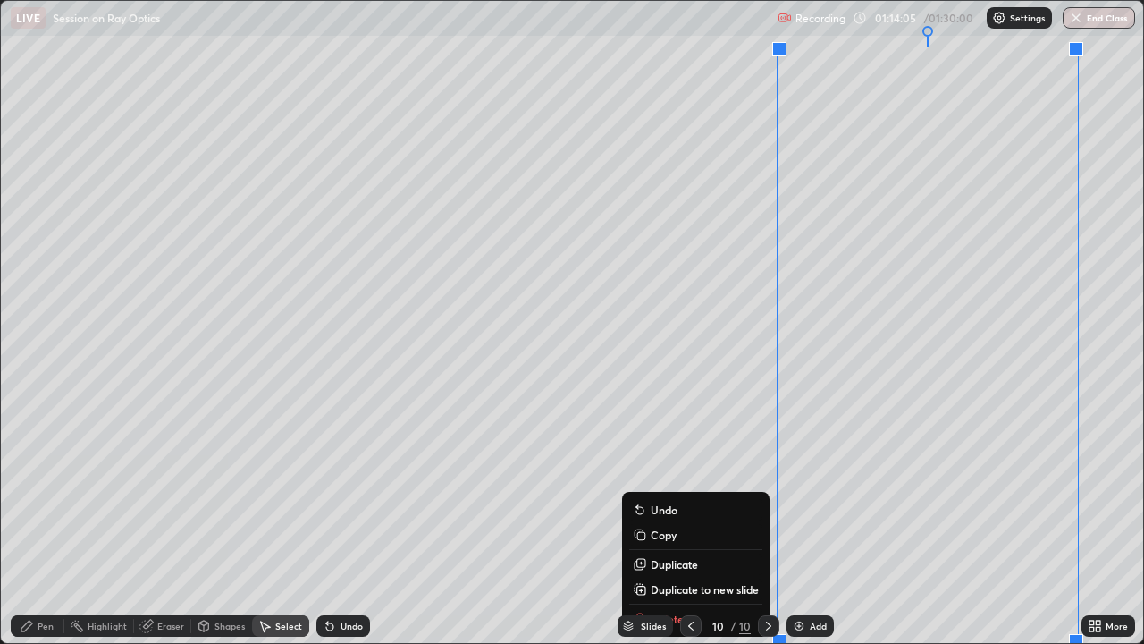
click at [348, 492] on div "Undo" at bounding box center [352, 625] width 22 height 9
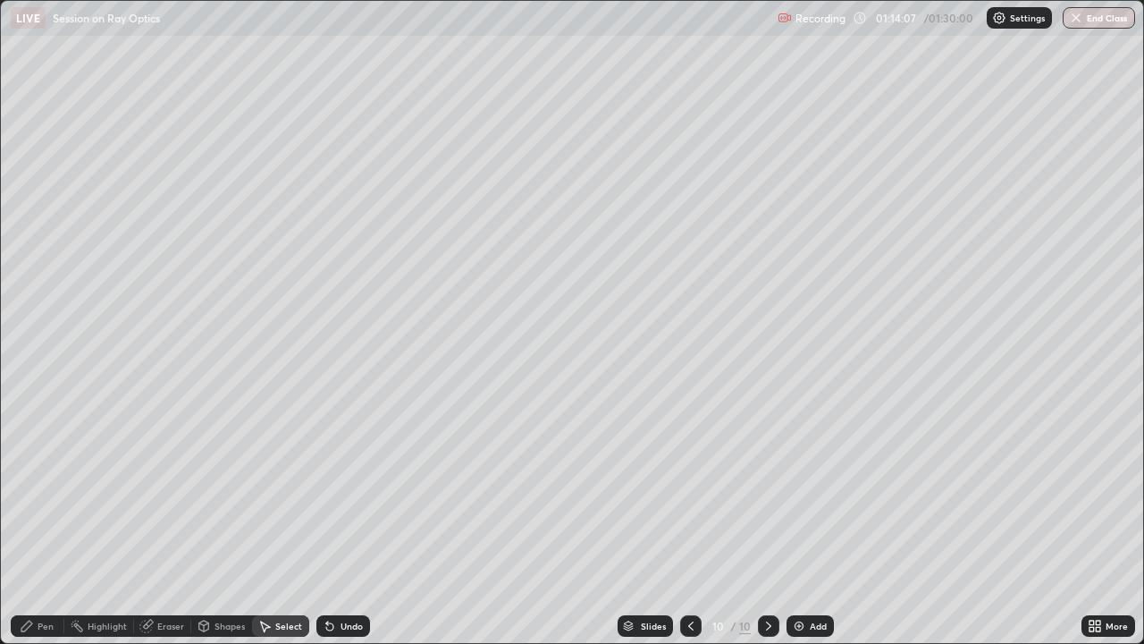
click at [41, 492] on div "Pen" at bounding box center [46, 625] width 16 height 9
click at [43, 492] on div "Pen" at bounding box center [46, 625] width 16 height 9
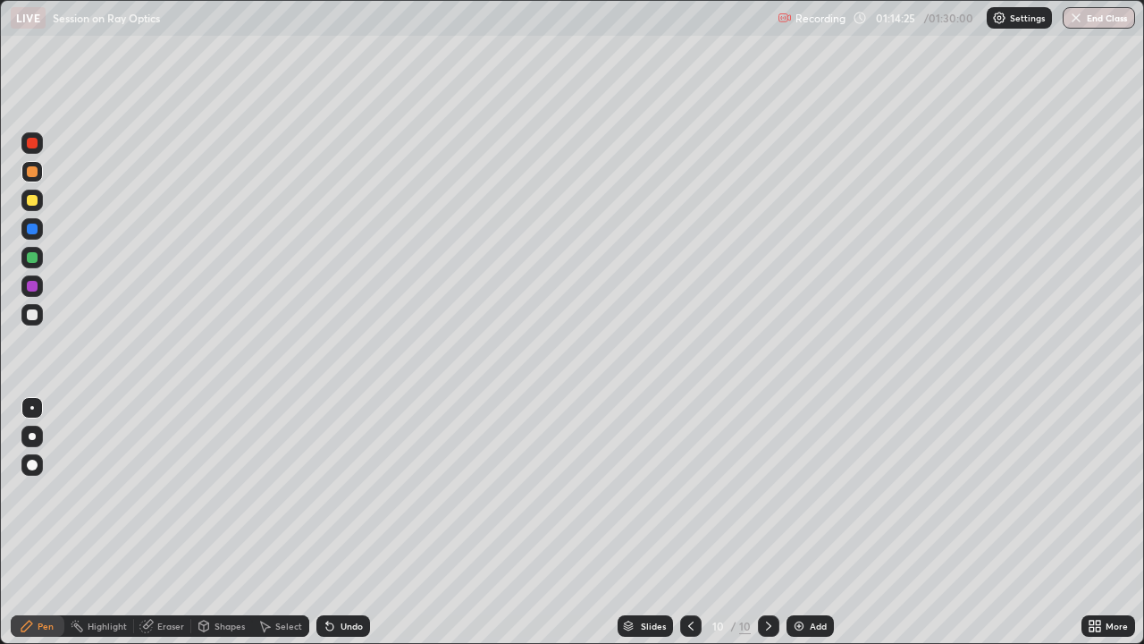
click at [358, 492] on div "Undo" at bounding box center [352, 625] width 22 height 9
click at [355, 492] on div "Undo" at bounding box center [352, 625] width 22 height 9
click at [357, 492] on div "Undo" at bounding box center [352, 625] width 22 height 9
click at [359, 492] on div "Undo" at bounding box center [352, 625] width 22 height 9
click at [361, 492] on div "Undo" at bounding box center [343, 625] width 54 height 21
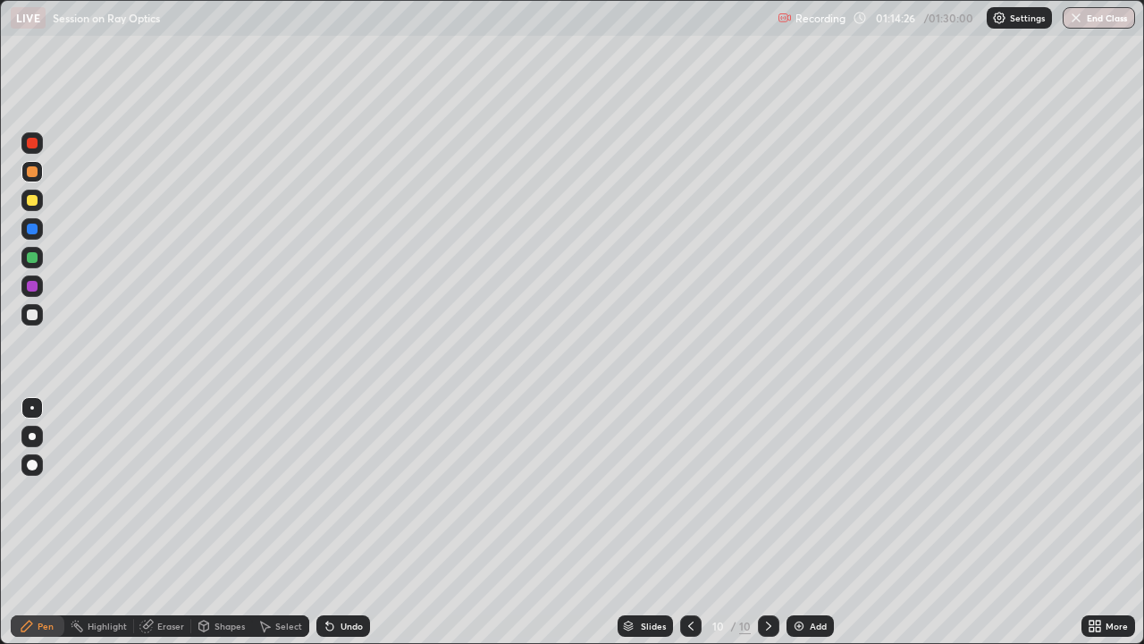
click at [363, 492] on div "Undo" at bounding box center [343, 625] width 54 height 21
click at [365, 492] on div "Undo" at bounding box center [343, 625] width 54 height 21
click at [364, 492] on div "Undo" at bounding box center [343, 625] width 54 height 21
click at [1020, 492] on div "Slides 10 / 10 Add" at bounding box center [726, 626] width 712 height 36
click at [33, 198] on div at bounding box center [32, 200] width 11 height 11
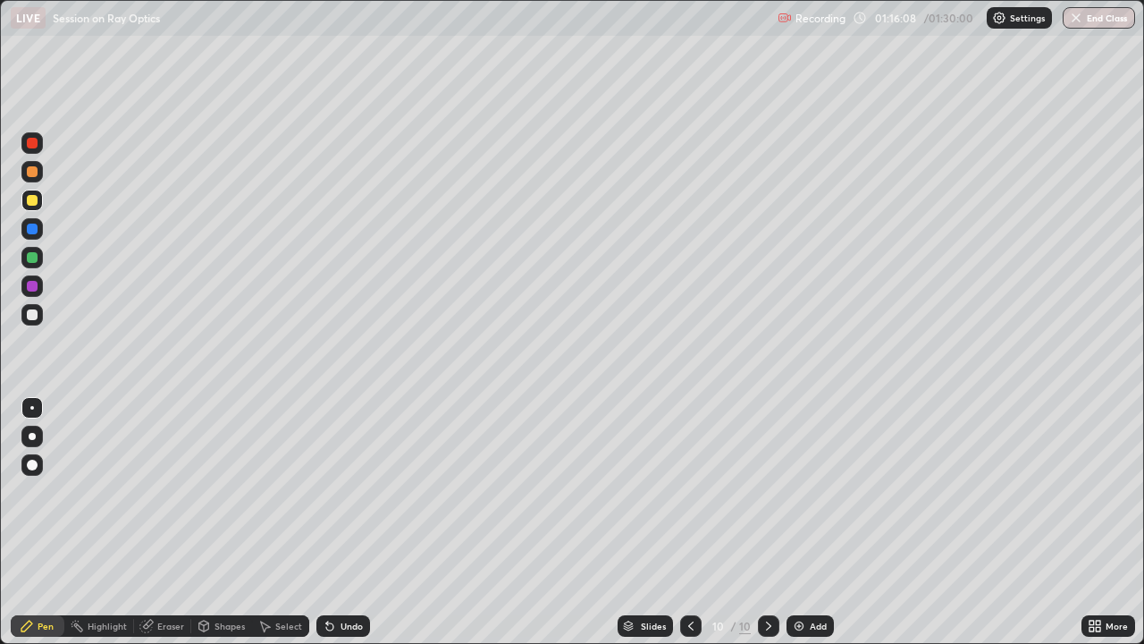
click at [811, 492] on div "Add" at bounding box center [818, 625] width 17 height 9
click at [359, 492] on div "Undo" at bounding box center [352, 625] width 22 height 9
click at [689, 492] on icon at bounding box center [692, 626] width 14 height 14
click at [692, 492] on icon at bounding box center [691, 625] width 5 height 9
click at [690, 492] on icon at bounding box center [692, 626] width 14 height 14
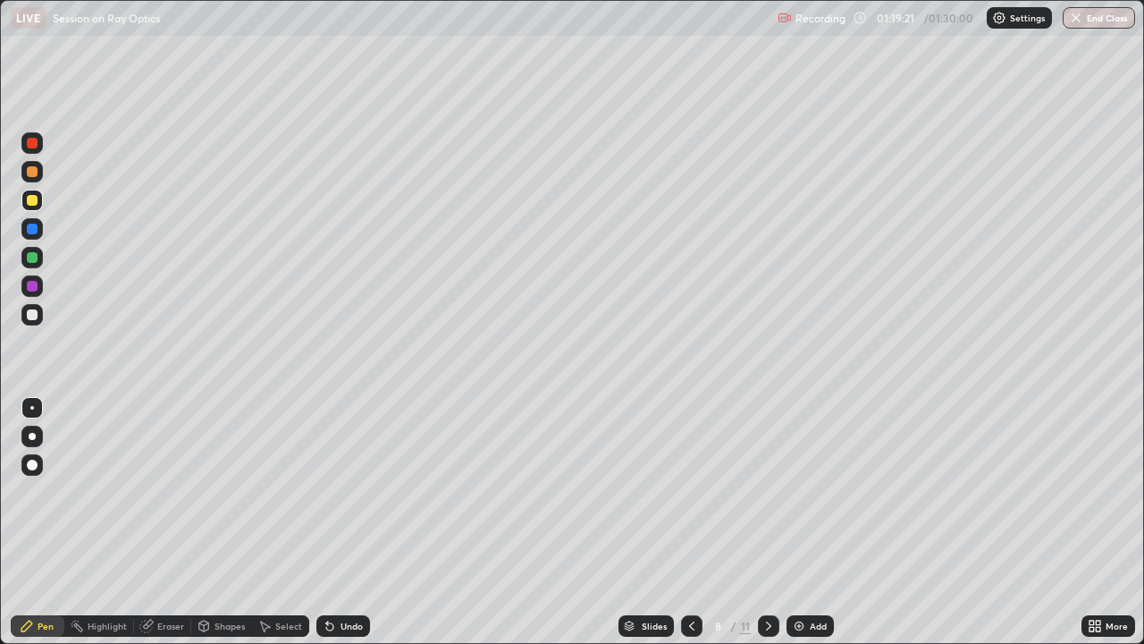
click at [690, 492] on icon at bounding box center [692, 626] width 14 height 14
click at [767, 492] on icon at bounding box center [769, 626] width 14 height 14
click at [764, 492] on icon at bounding box center [769, 626] width 14 height 14
click at [769, 492] on icon at bounding box center [768, 625] width 5 height 9
click at [769, 492] on icon at bounding box center [769, 626] width 14 height 14
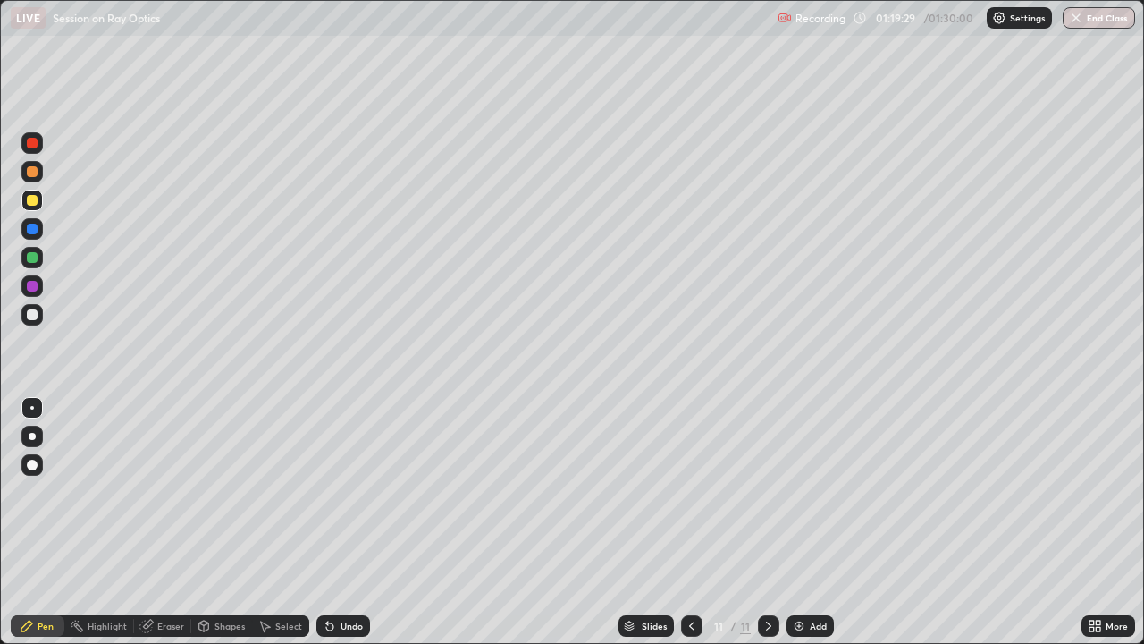
click at [807, 492] on div "Add" at bounding box center [810, 625] width 47 height 21
click at [37, 228] on div at bounding box center [32, 229] width 11 height 11
click at [336, 492] on div "Undo" at bounding box center [343, 625] width 54 height 21
click at [39, 256] on div at bounding box center [31, 257] width 21 height 21
click at [33, 286] on div at bounding box center [32, 286] width 11 height 11
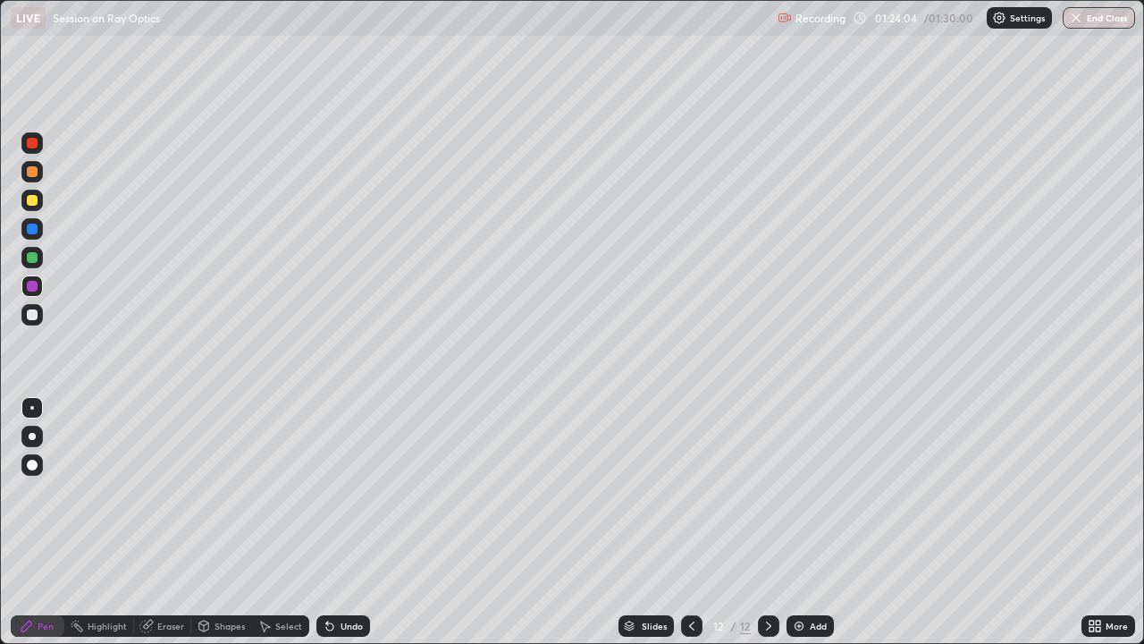
click at [38, 228] on div at bounding box center [31, 228] width 21 height 21
click at [363, 492] on div "Undo" at bounding box center [343, 625] width 54 height 21
click at [364, 492] on div "Undo" at bounding box center [343, 625] width 54 height 21
click at [357, 492] on div "Undo" at bounding box center [352, 625] width 22 height 9
click at [1109, 18] on button "End Class" at bounding box center [1100, 17] width 71 height 21
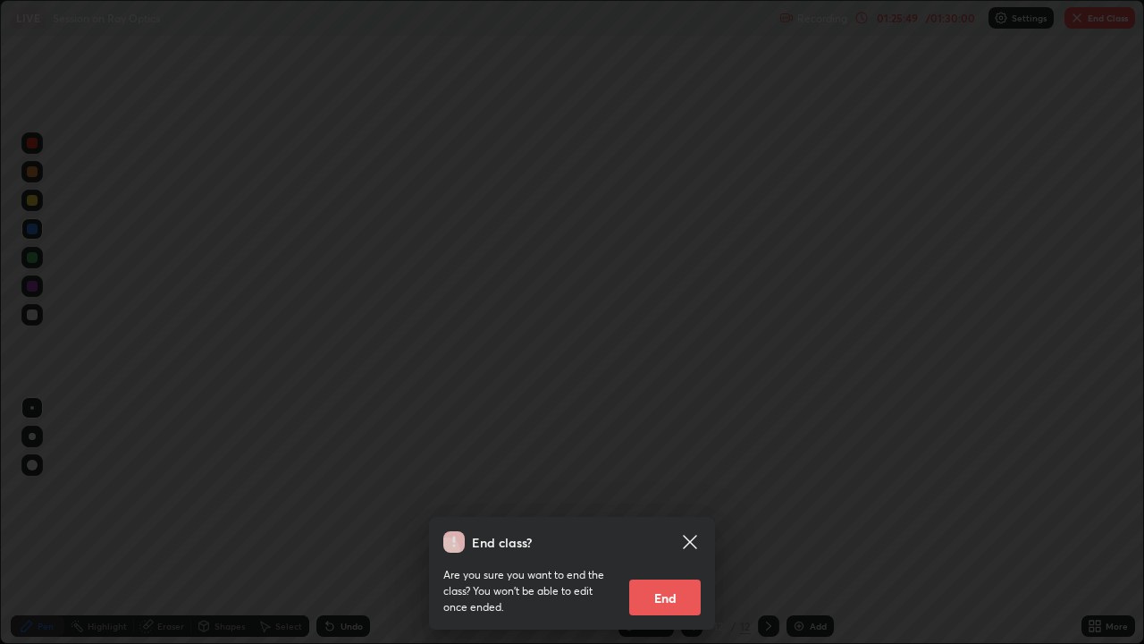
click at [685, 492] on button "End" at bounding box center [665, 597] width 72 height 36
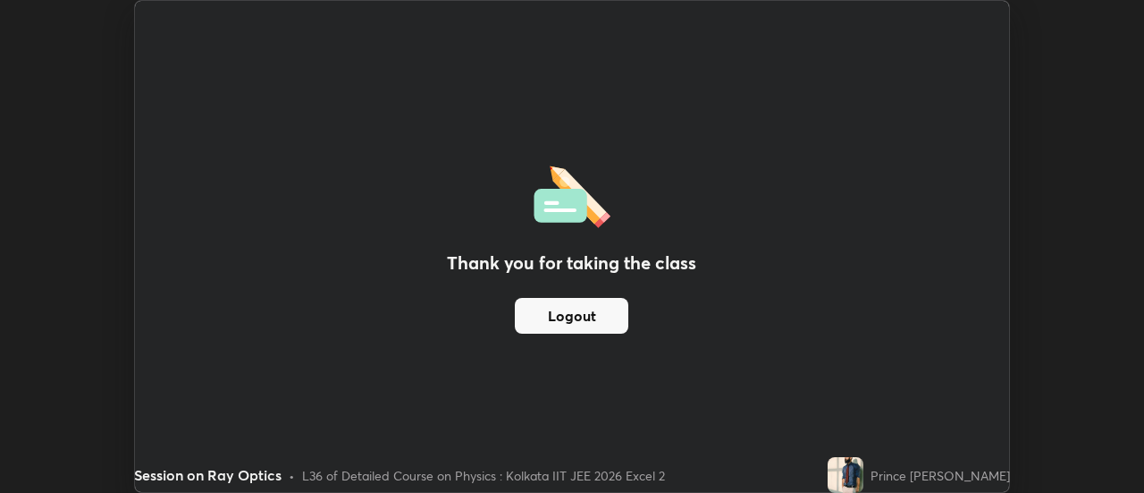
scroll to position [88909, 88258]
